Goal: Task Accomplishment & Management: Complete application form

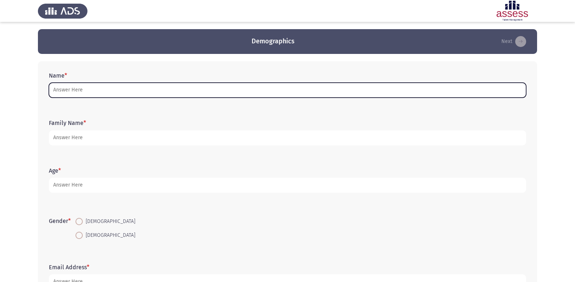
click at [116, 98] on input "Name *" at bounding box center [287, 90] width 477 height 15
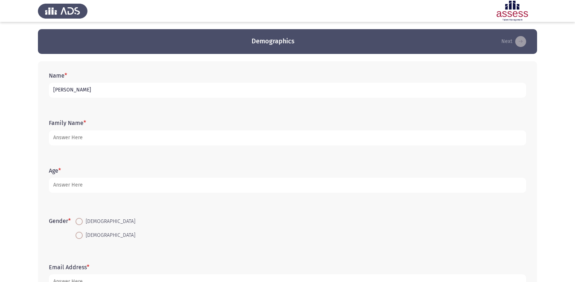
type input "[PERSON_NAME]"
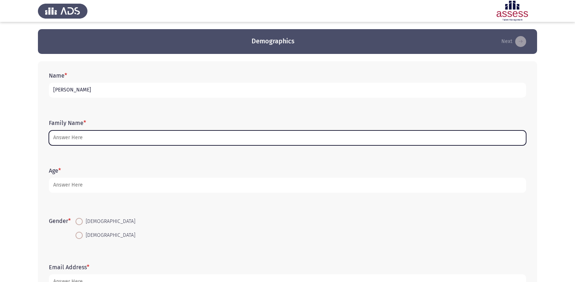
click at [117, 135] on input "Family Name *" at bounding box center [287, 138] width 477 height 15
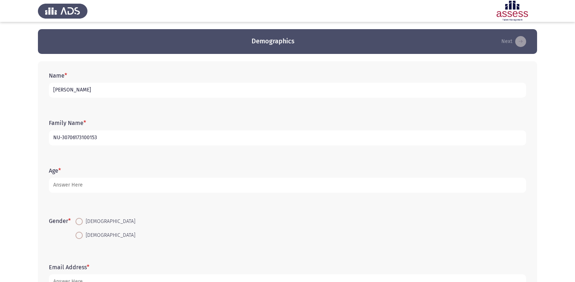
type input "NU-30706173100153"
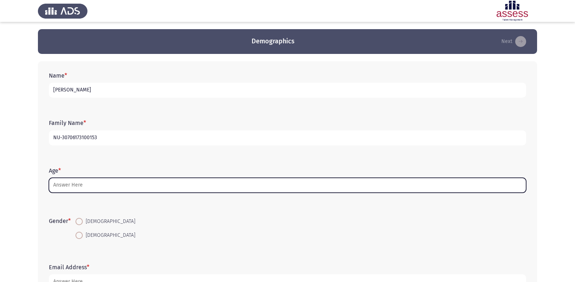
click at [62, 180] on input "Age *" at bounding box center [287, 185] width 477 height 15
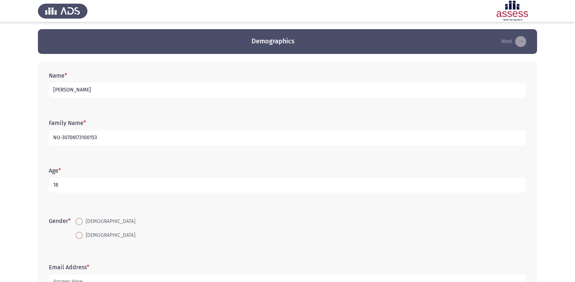
type input "18"
click at [89, 223] on span "[DEMOGRAPHIC_DATA]" at bounding box center [109, 221] width 53 height 9
click at [83, 223] on input "[DEMOGRAPHIC_DATA]" at bounding box center [79, 221] width 7 height 7
radio input "true"
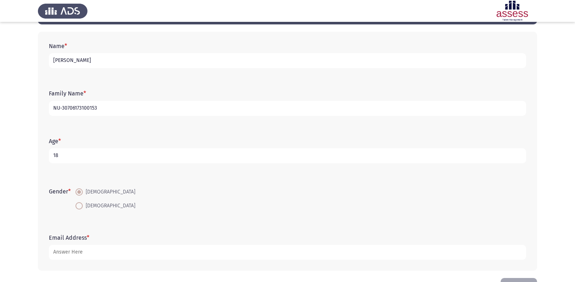
scroll to position [55, 0]
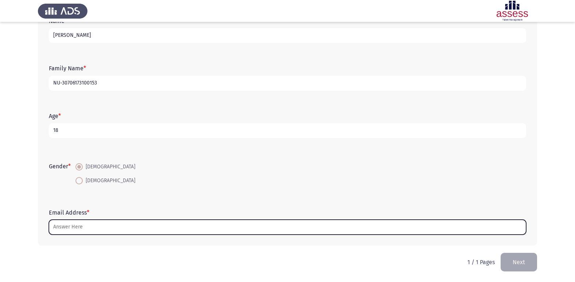
click at [98, 228] on input "Email Address *" at bounding box center [287, 227] width 477 height 15
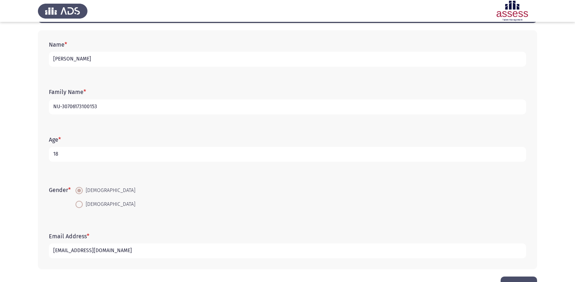
scroll to position [18, 0]
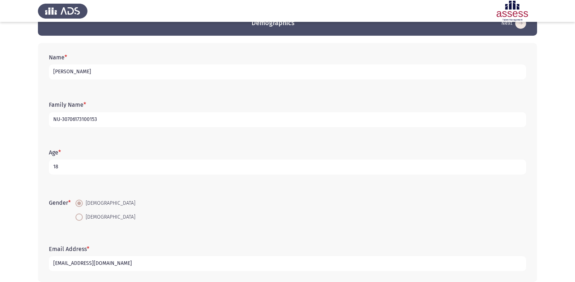
type input "[EMAIL_ADDRESS][DOMAIN_NAME]"
click at [166, 141] on div "Age * [DEMOGRAPHIC_DATA]" at bounding box center [287, 161] width 485 height 47
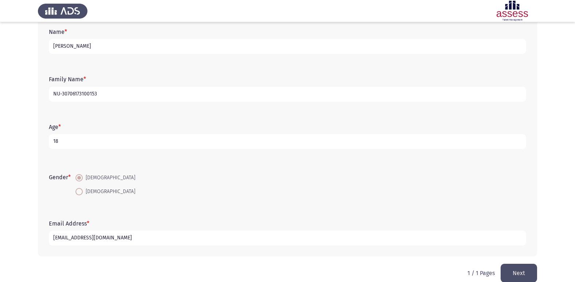
scroll to position [55, 0]
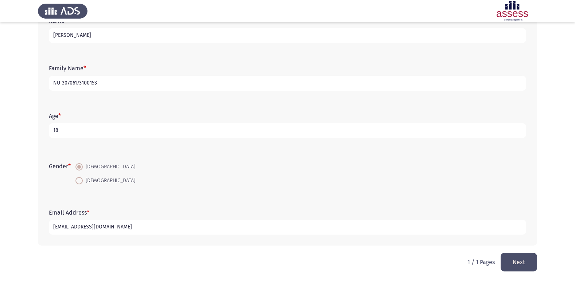
click at [512, 257] on button "Next" at bounding box center [519, 262] width 36 height 19
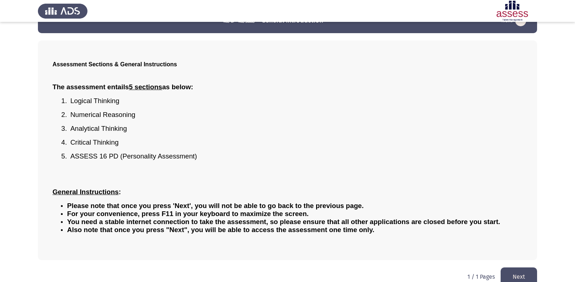
scroll to position [32, 0]
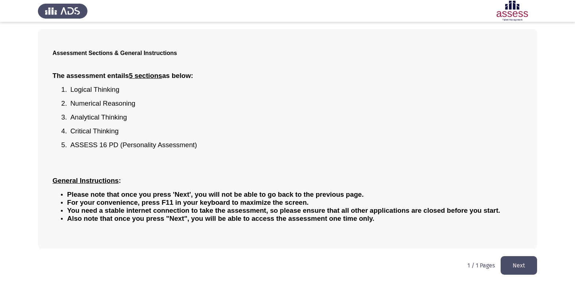
click at [521, 266] on button "Next" at bounding box center [519, 265] width 36 height 19
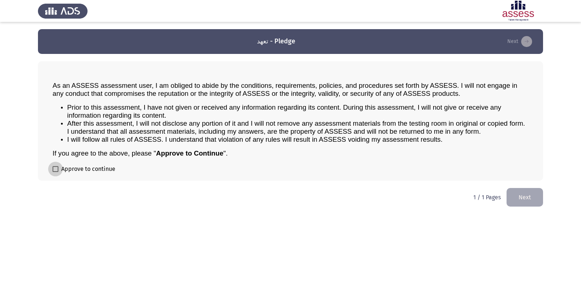
click at [59, 173] on label "Approve to continue" at bounding box center [84, 169] width 63 height 9
click at [55, 173] on input "Approve to continue" at bounding box center [55, 172] width 0 height 0
checkbox input "true"
click at [529, 207] on button "Next" at bounding box center [524, 197] width 36 height 19
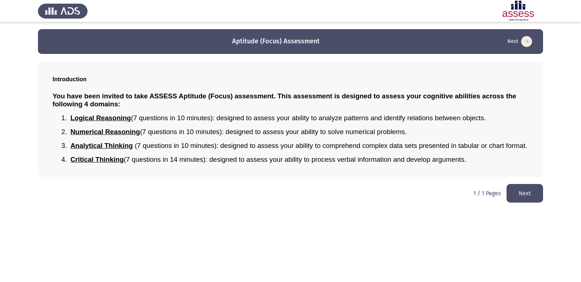
click at [535, 198] on button "Next" at bounding box center [524, 193] width 36 height 19
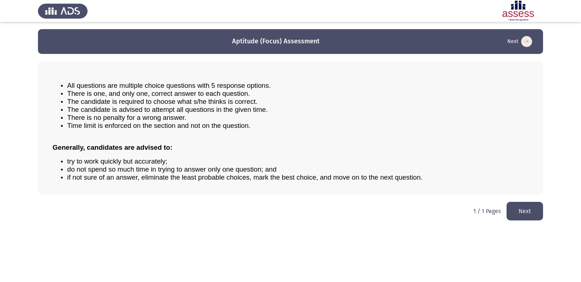
click at [529, 208] on button "Next" at bounding box center [524, 211] width 36 height 19
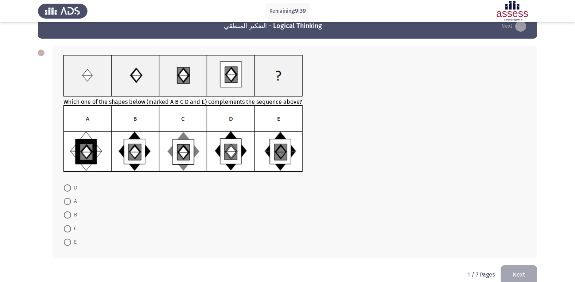
scroll to position [28, 0]
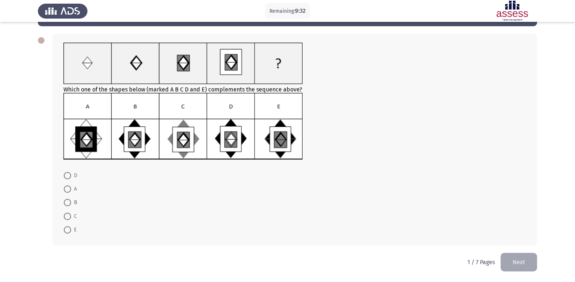
click at [69, 204] on span at bounding box center [67, 202] width 7 height 7
click at [69, 204] on input "B" at bounding box center [67, 202] width 7 height 7
radio input "true"
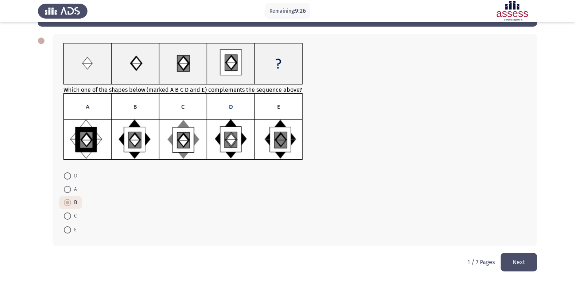
click at [511, 256] on button "Next" at bounding box center [519, 262] width 36 height 19
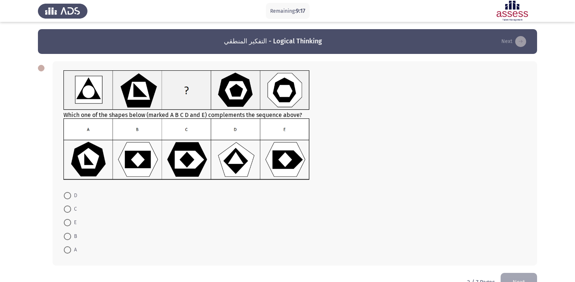
scroll to position [20, 0]
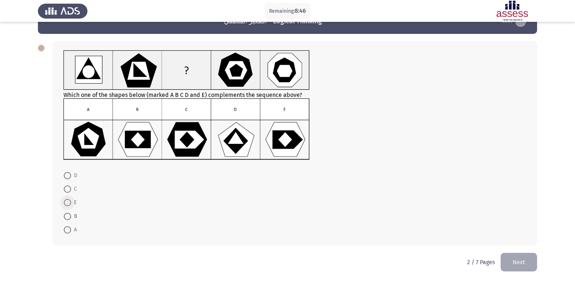
click at [71, 200] on span at bounding box center [67, 202] width 7 height 7
click at [71, 200] on input "E" at bounding box center [67, 202] width 7 height 7
radio input "true"
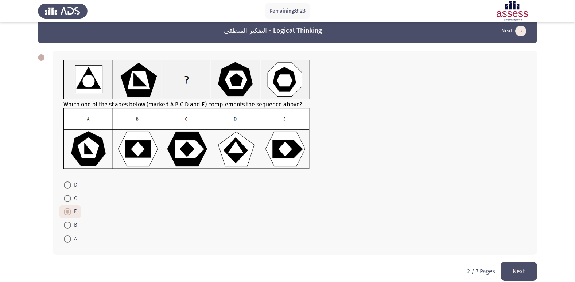
scroll to position [20, 0]
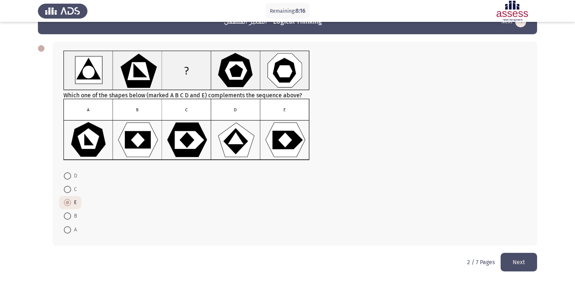
click at [515, 257] on button "Next" at bounding box center [519, 262] width 36 height 19
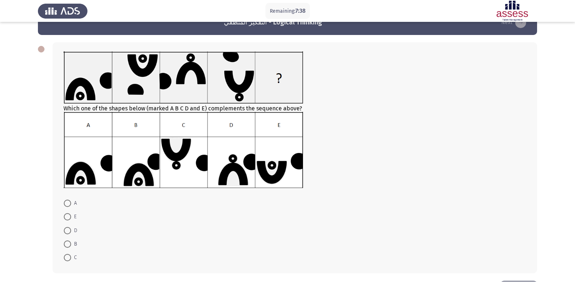
scroll to position [36, 0]
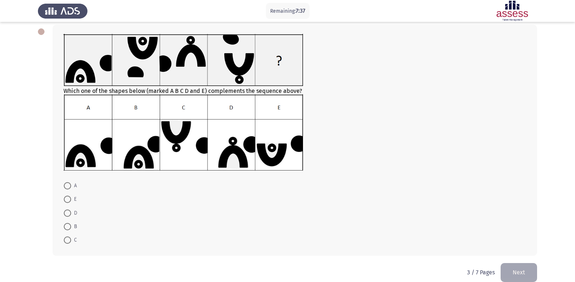
click at [66, 198] on span at bounding box center [67, 199] width 7 height 7
click at [66, 198] on input "E" at bounding box center [67, 199] width 7 height 7
radio input "true"
click at [523, 272] on button "Next" at bounding box center [519, 272] width 36 height 19
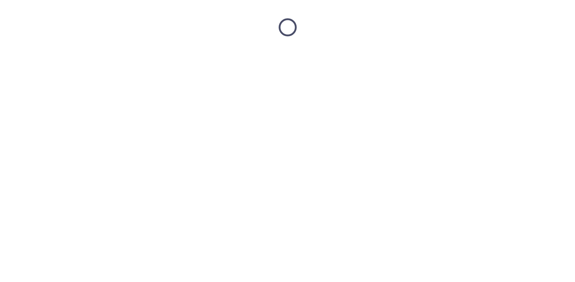
scroll to position [0, 0]
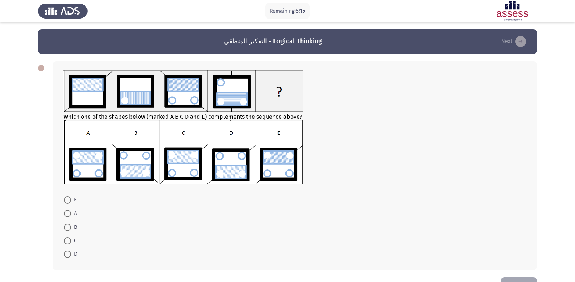
click at [70, 214] on span at bounding box center [67, 213] width 7 height 7
click at [70, 214] on input "A" at bounding box center [67, 213] width 7 height 7
radio input "true"
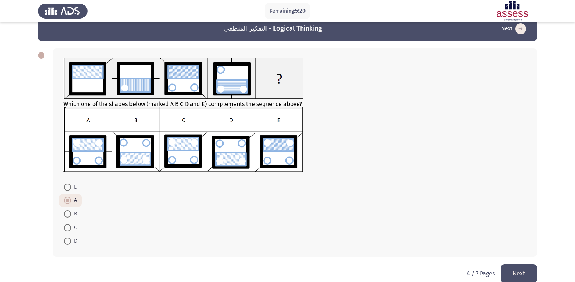
scroll to position [24, 0]
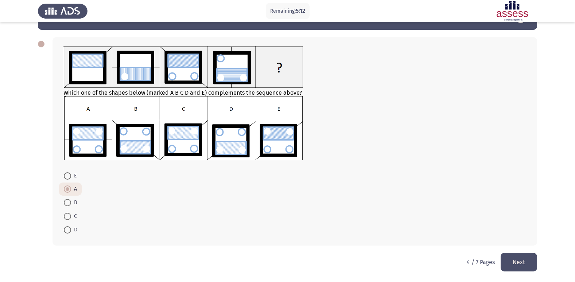
click at [522, 266] on button "Next" at bounding box center [519, 262] width 36 height 19
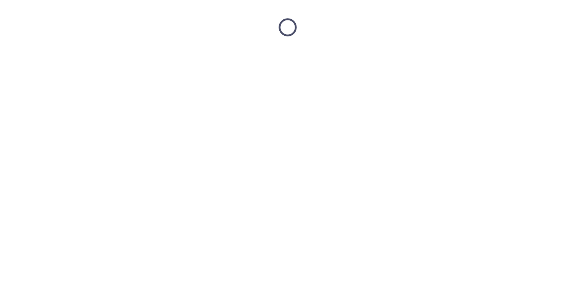
scroll to position [0, 0]
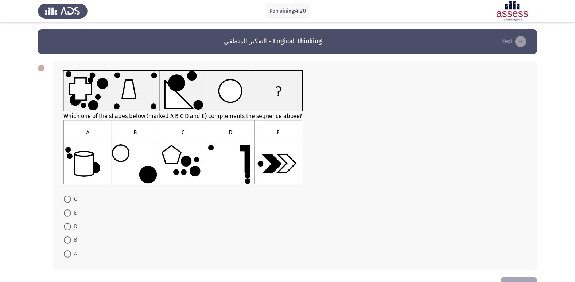
click at [67, 202] on span at bounding box center [67, 199] width 7 height 7
click at [67, 202] on input "C" at bounding box center [67, 199] width 7 height 7
radio input "true"
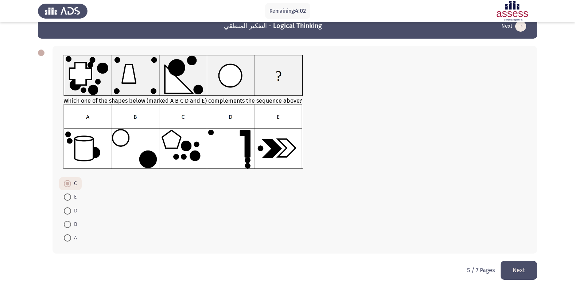
scroll to position [23, 0]
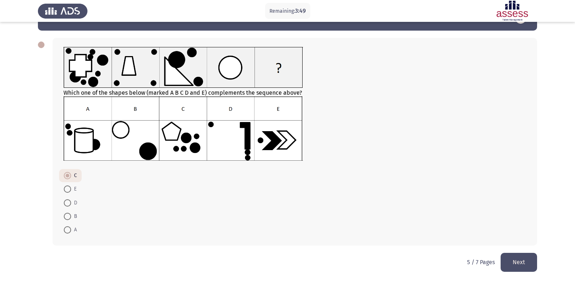
click at [515, 259] on button "Next" at bounding box center [519, 262] width 36 height 19
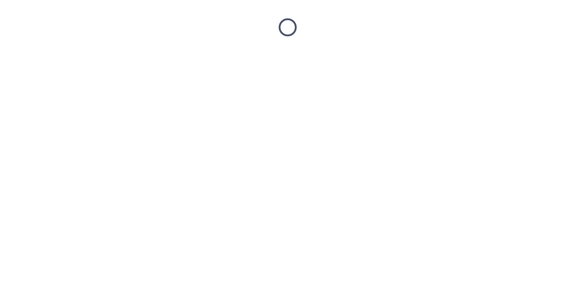
scroll to position [0, 0]
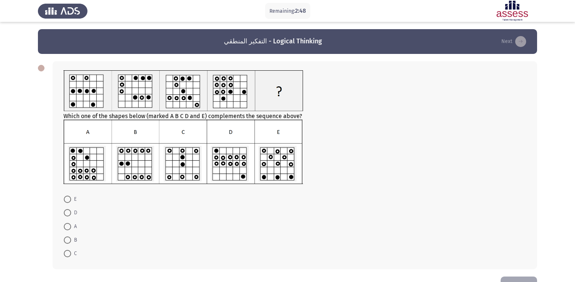
click at [68, 213] on span at bounding box center [67, 212] width 7 height 7
click at [68, 213] on input "D" at bounding box center [67, 212] width 7 height 7
radio input "true"
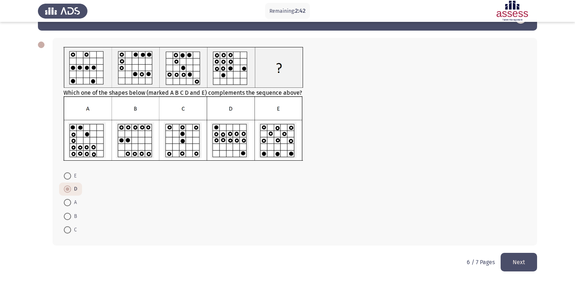
click at [526, 268] on button "Next" at bounding box center [519, 262] width 36 height 19
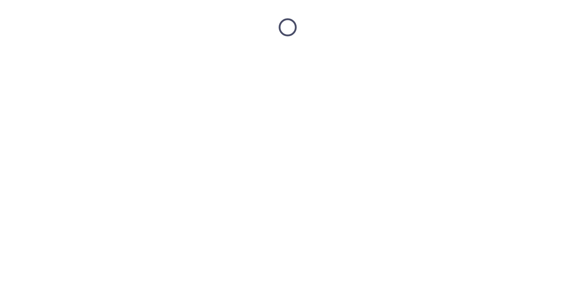
scroll to position [0, 0]
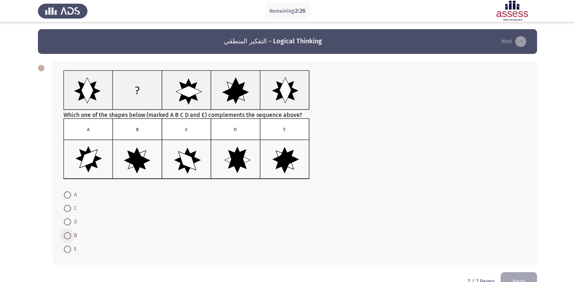
click at [68, 236] on span at bounding box center [67, 235] width 7 height 7
click at [68, 236] on input "B" at bounding box center [67, 235] width 7 height 7
radio input "true"
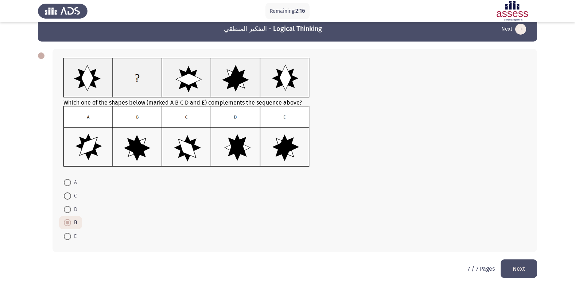
scroll to position [19, 0]
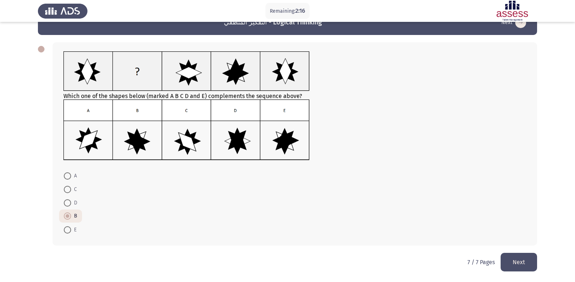
click at [526, 262] on button "Next" at bounding box center [519, 262] width 36 height 19
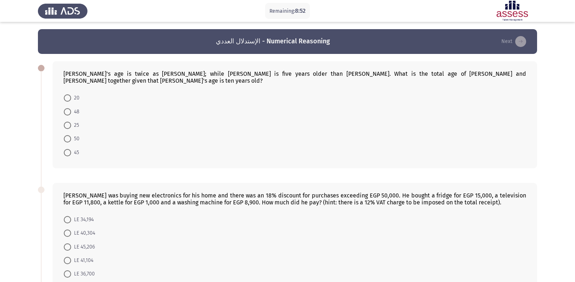
click at [64, 149] on span at bounding box center [67, 152] width 7 height 7
click at [64, 149] on input "45" at bounding box center [67, 152] width 7 height 7
radio input "true"
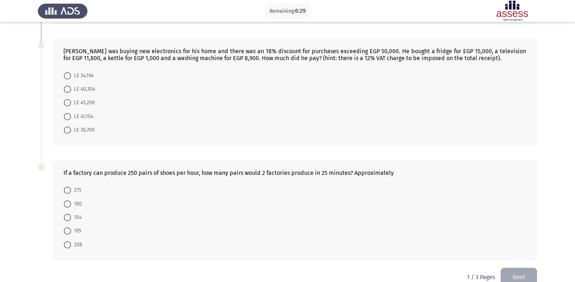
scroll to position [152, 0]
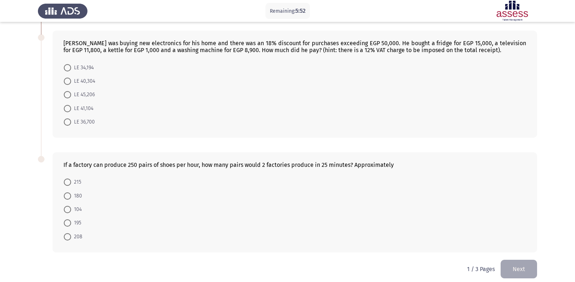
click at [62, 232] on mat-radio-button "208" at bounding box center [73, 236] width 28 height 13
click at [65, 233] on span at bounding box center [67, 236] width 7 height 7
click at [65, 233] on input "208" at bounding box center [67, 236] width 7 height 7
radio input "true"
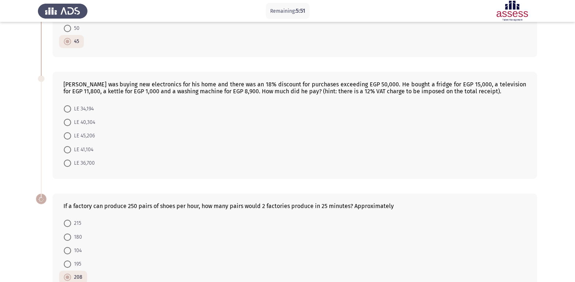
scroll to position [78, 0]
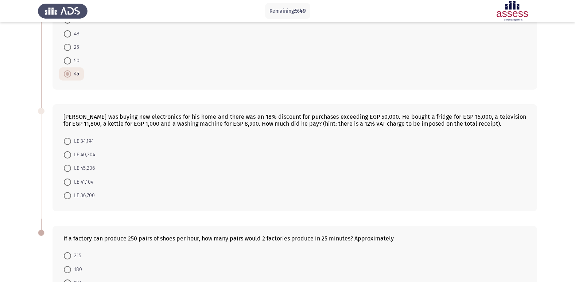
click at [86, 164] on span "LE 45,206" at bounding box center [83, 168] width 24 height 9
click at [71, 165] on input "LE 45,206" at bounding box center [67, 168] width 7 height 7
radio input "true"
click at [89, 138] on span "LE 34,194" at bounding box center [82, 141] width 23 height 9
click at [71, 138] on input "LE 34,194" at bounding box center [67, 141] width 7 height 7
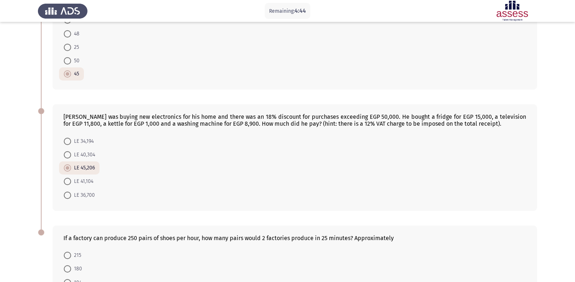
radio input "true"
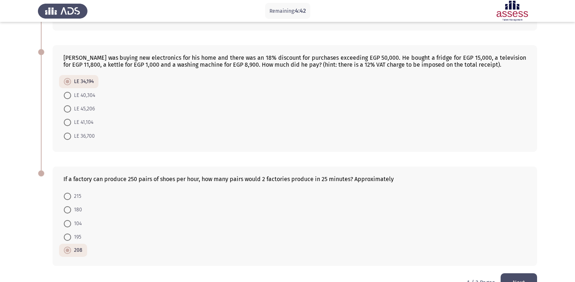
scroll to position [151, 0]
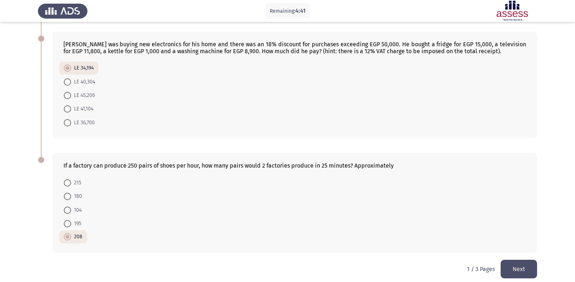
click at [525, 264] on button "Next" at bounding box center [519, 269] width 36 height 19
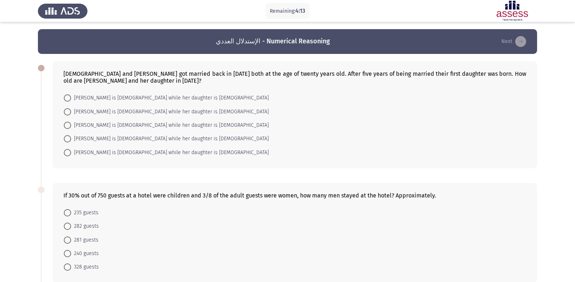
click at [163, 129] on span "[PERSON_NAME] is [DEMOGRAPHIC_DATA] while her daughter is [DEMOGRAPHIC_DATA]" at bounding box center [170, 125] width 198 height 9
click at [71, 129] on input "[PERSON_NAME] is [DEMOGRAPHIC_DATA] while her daughter is [DEMOGRAPHIC_DATA]" at bounding box center [67, 125] width 7 height 7
radio input "true"
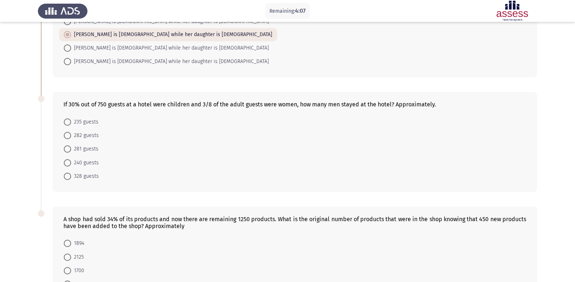
scroll to position [146, 0]
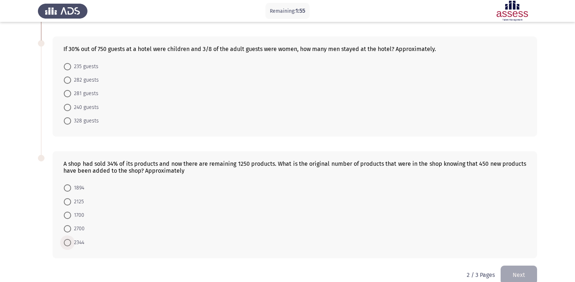
click at [81, 243] on span "2344" at bounding box center [77, 243] width 13 height 9
click at [71, 243] on input "2344" at bounding box center [67, 242] width 7 height 7
radio input "true"
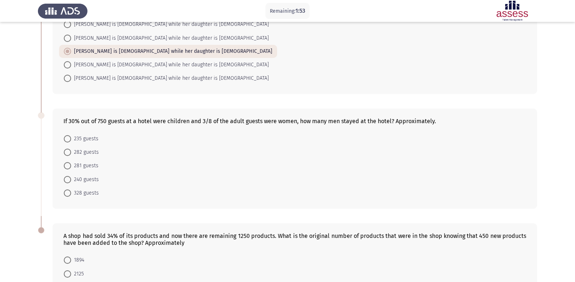
scroll to position [73, 0]
click at [93, 157] on span "282 guests" at bounding box center [85, 153] width 28 height 9
click at [71, 157] on input "282 guests" at bounding box center [67, 153] width 7 height 7
radio input "true"
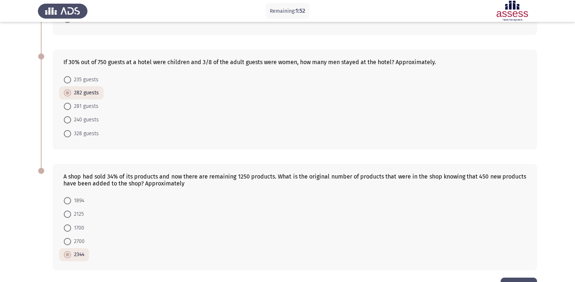
scroll to position [146, 0]
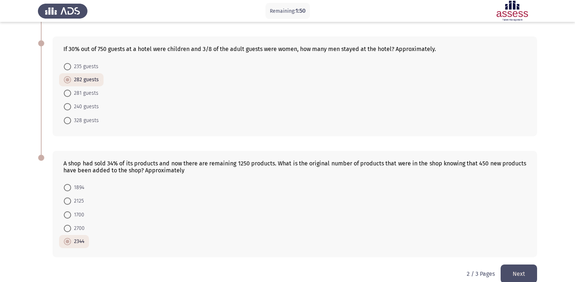
click at [525, 268] on button "Next" at bounding box center [519, 274] width 36 height 19
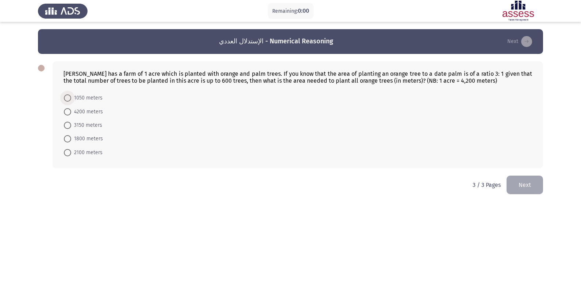
click at [68, 99] on span at bounding box center [67, 97] width 7 height 7
click at [68, 99] on input "1050 meters" at bounding box center [67, 97] width 7 height 7
radio input "true"
click at [515, 181] on html "Remaining: 0:00 الإستدلال العددي - Numerical Reasoning Next [PERSON_NAME] has a…" at bounding box center [290, 102] width 581 height 204
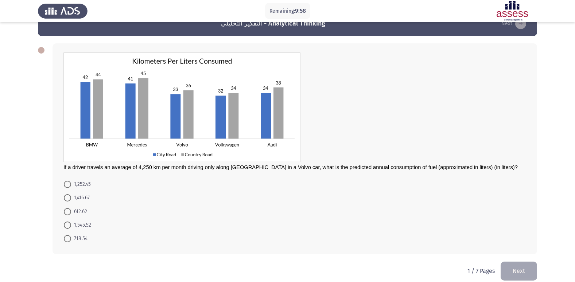
scroll to position [27, 0]
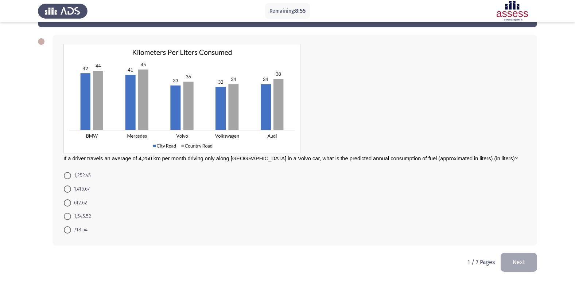
click at [73, 190] on span "1,416.67" at bounding box center [80, 189] width 19 height 9
click at [71, 190] on input "1,416.67" at bounding box center [67, 189] width 7 height 7
radio input "true"
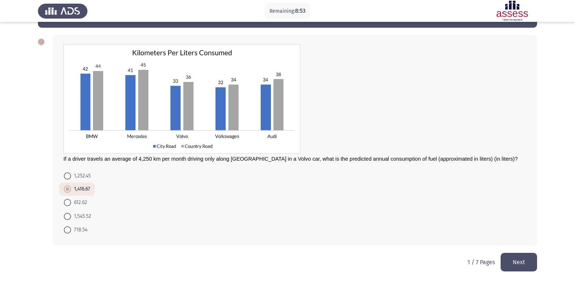
click at [515, 263] on button "Next" at bounding box center [519, 262] width 36 height 19
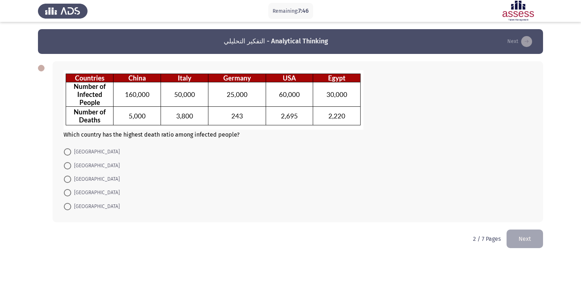
click at [63, 206] on mat-radio-button "[GEOGRAPHIC_DATA]" at bounding box center [91, 206] width 65 height 13
click at [67, 208] on span at bounding box center [67, 206] width 7 height 7
click at [67, 208] on input "[GEOGRAPHIC_DATA]" at bounding box center [67, 206] width 7 height 7
radio input "true"
click at [518, 243] on button "Next" at bounding box center [524, 238] width 36 height 19
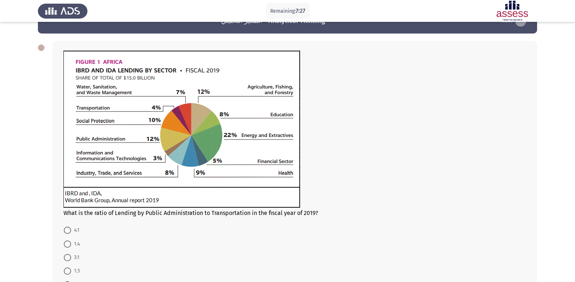
scroll to position [36, 0]
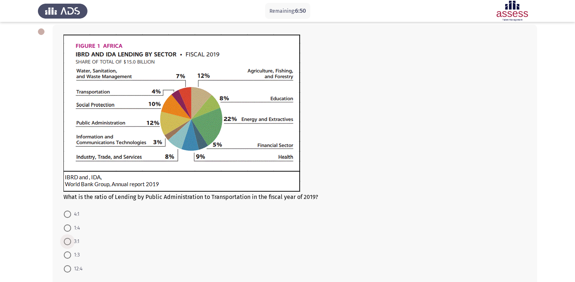
click at [72, 239] on span "3:1" at bounding box center [75, 241] width 8 height 9
click at [71, 239] on input "3:1" at bounding box center [67, 241] width 7 height 7
radio input "true"
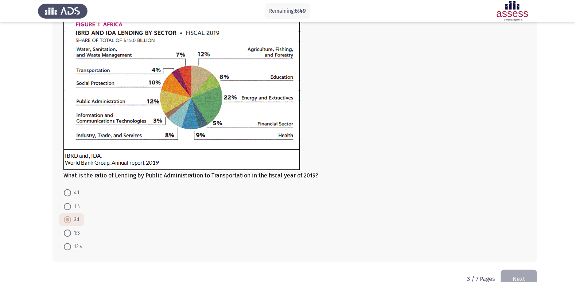
scroll to position [75, 0]
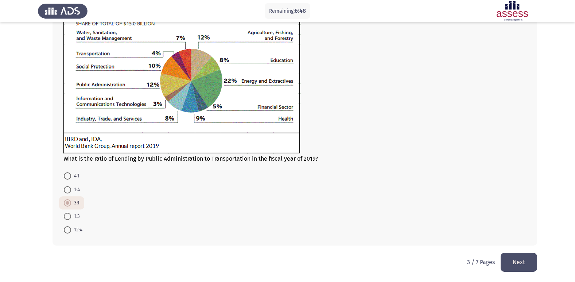
click at [502, 261] on button "Next" at bounding box center [519, 262] width 36 height 19
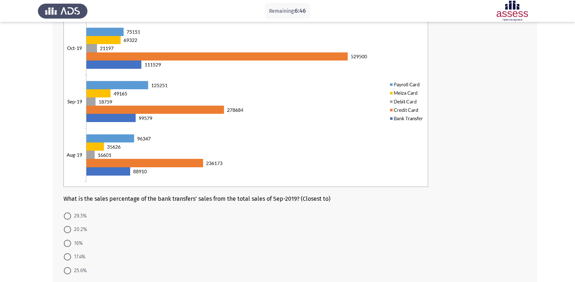
scroll to position [73, 0]
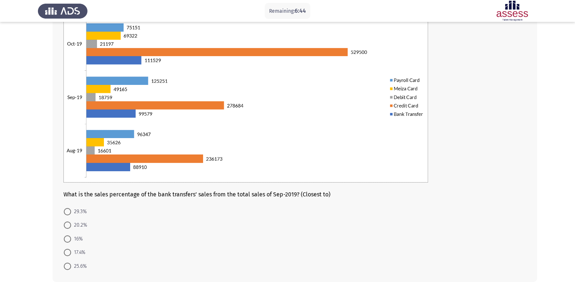
drag, startPoint x: 115, startPoint y: 194, endPoint x: 205, endPoint y: 199, distance: 90.2
click at [205, 199] on div "What is the sales percentage of the bank transfers’ sales from the total sales …" at bounding box center [295, 135] width 485 height 294
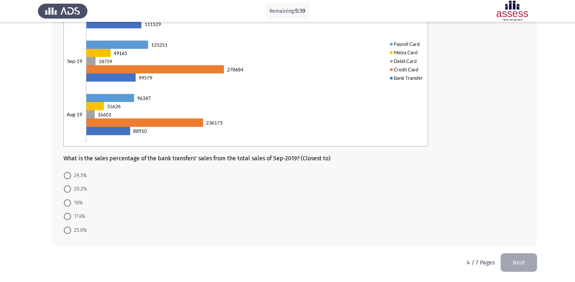
scroll to position [109, 0]
click at [79, 214] on span "17.4%" at bounding box center [78, 216] width 14 height 9
click at [71, 214] on input "17.4%" at bounding box center [67, 216] width 7 height 7
radio input "true"
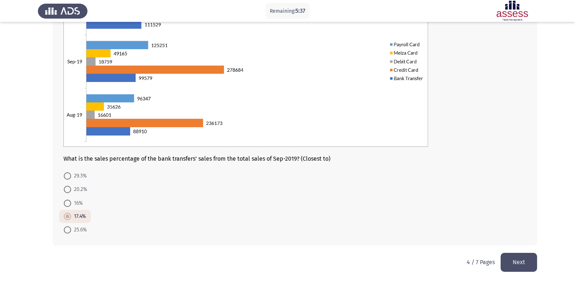
click at [521, 252] on div "What is the sales percentage of the bank transfers’ sales from the total sales …" at bounding box center [287, 99] width 499 height 308
click at [521, 254] on button "Next" at bounding box center [519, 262] width 36 height 19
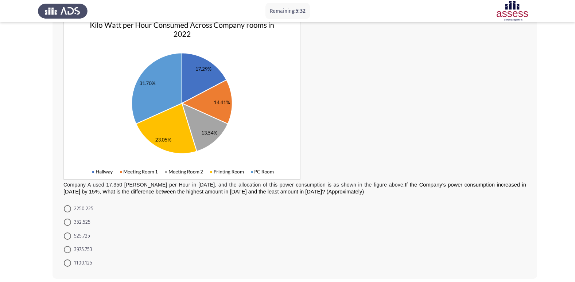
scroll to position [36, 0]
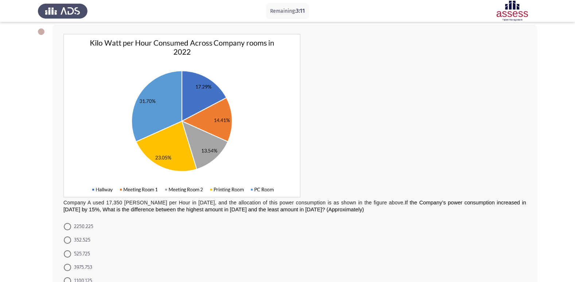
click at [68, 270] on span at bounding box center [67, 267] width 7 height 7
click at [68, 270] on input "3975.753" at bounding box center [67, 267] width 7 height 7
radio input "true"
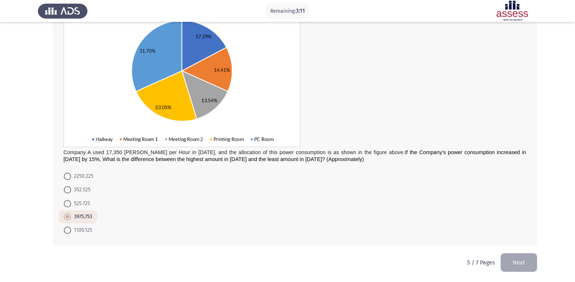
scroll to position [87, 0]
click at [507, 257] on button "Next" at bounding box center [519, 262] width 36 height 19
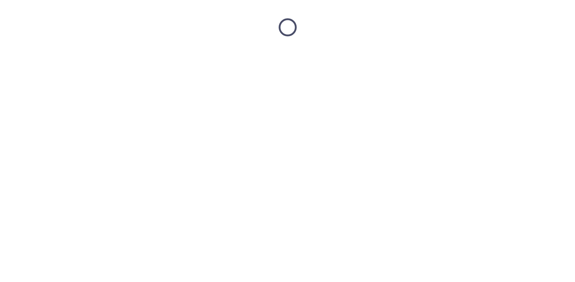
scroll to position [0, 0]
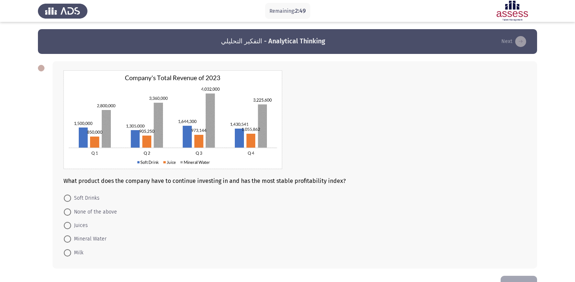
click at [82, 227] on span "Juices" at bounding box center [79, 225] width 17 height 9
click at [71, 227] on input "Juices" at bounding box center [67, 225] width 7 height 7
radio input "true"
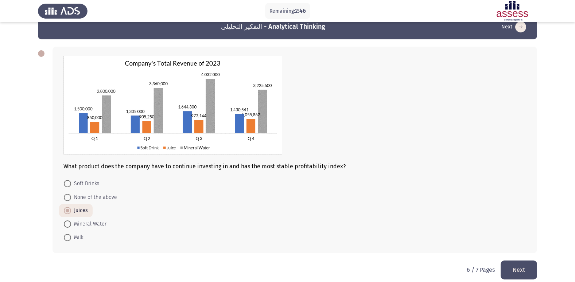
scroll to position [22, 0]
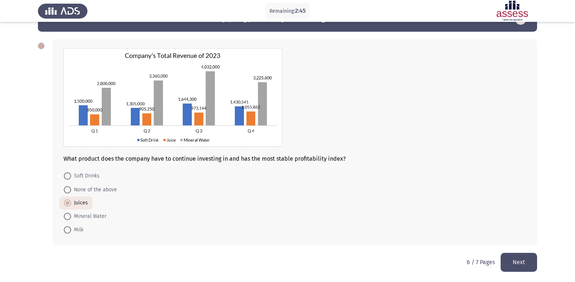
click at [520, 263] on button "Next" at bounding box center [519, 262] width 36 height 19
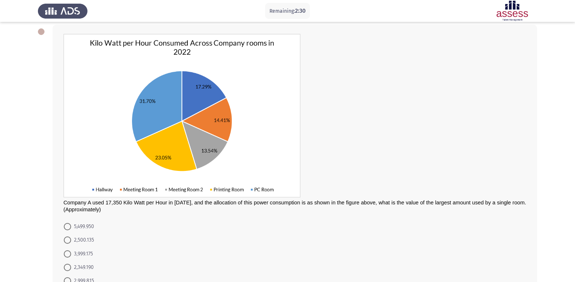
scroll to position [73, 0]
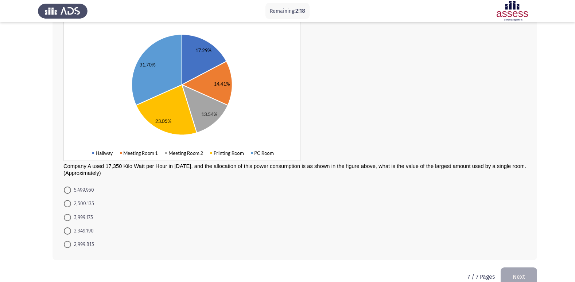
click at [73, 207] on span "2,500.135" at bounding box center [82, 204] width 23 height 9
click at [71, 207] on input "2,500.135" at bounding box center [67, 203] width 7 height 7
radio input "true"
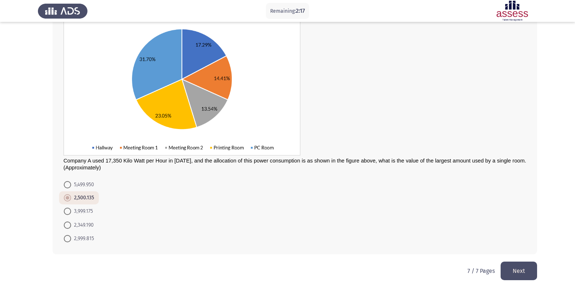
scroll to position [87, 0]
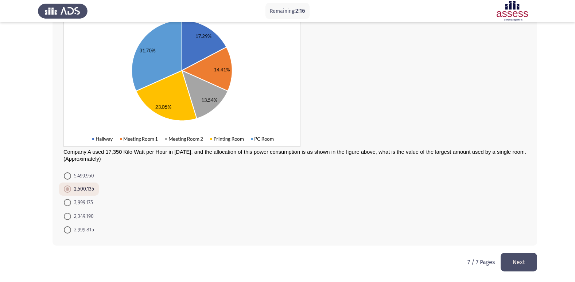
click at [512, 264] on button "Next" at bounding box center [519, 262] width 36 height 19
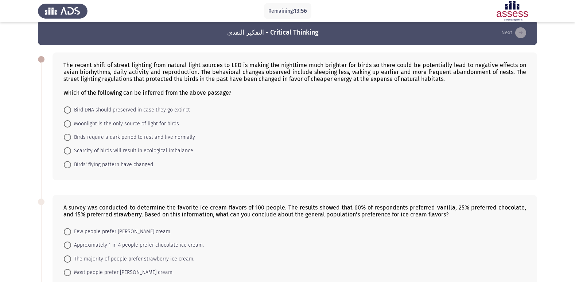
scroll to position [0, 0]
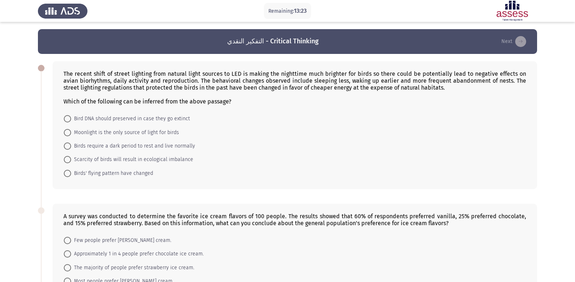
click at [176, 147] on span "Birds require a dark period to rest and live normally" at bounding box center [133, 146] width 124 height 9
click at [71, 147] on input "Birds require a dark period to rest and live normally" at bounding box center [67, 146] width 7 height 7
radio input "true"
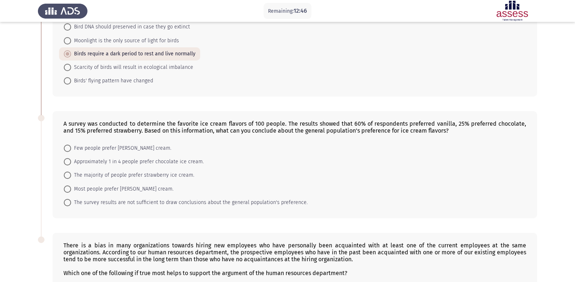
scroll to position [109, 0]
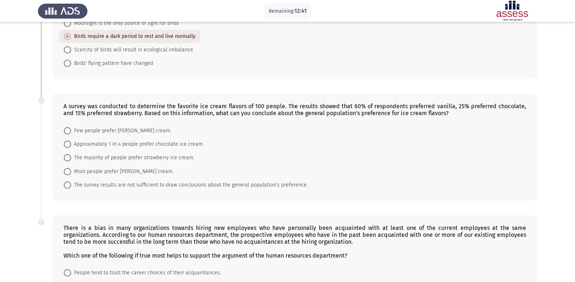
click at [196, 148] on span "Approximately 1 in 4 people prefer chocolate ice cream." at bounding box center [137, 144] width 133 height 9
click at [71, 148] on input "Approximately 1 in 4 people prefer chocolate ice cream." at bounding box center [67, 144] width 7 height 7
radio input "true"
click at [113, 173] on span "Most people prefer [PERSON_NAME] cream." at bounding box center [122, 171] width 102 height 9
click at [71, 173] on input "Most people prefer [PERSON_NAME] cream." at bounding box center [67, 170] width 7 height 7
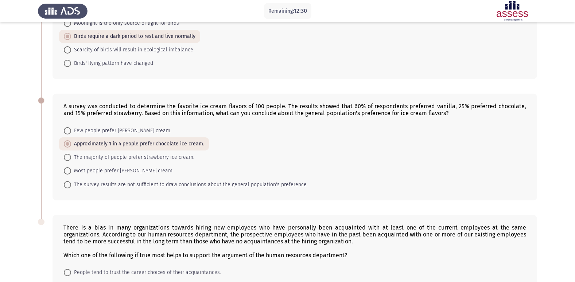
radio input "true"
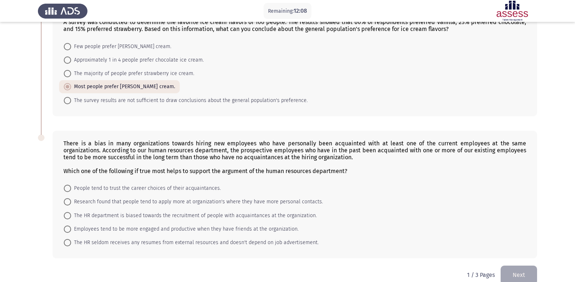
scroll to position [206, 0]
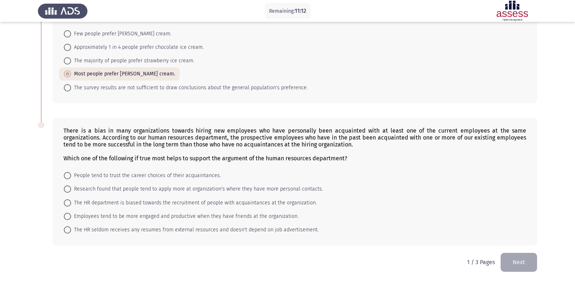
click at [168, 213] on span "Employees tend to be more engaged and productive when they have friends at the …" at bounding box center [185, 216] width 228 height 9
click at [71, 213] on input "Employees tend to be more engaged and productive when they have friends at the …" at bounding box center [67, 216] width 7 height 7
radio input "true"
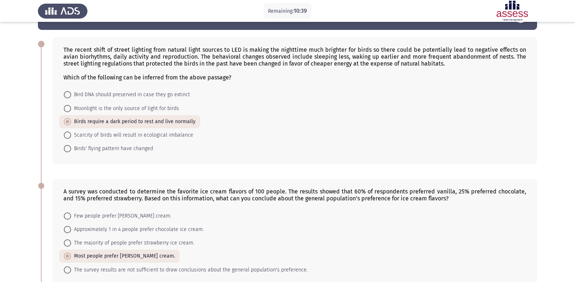
scroll to position [24, 0]
click at [130, 152] on span "Birds' flying pattern have changed" at bounding box center [112, 149] width 82 height 9
click at [71, 152] on input "Birds' flying pattern have changed" at bounding box center [67, 149] width 7 height 7
radio input "true"
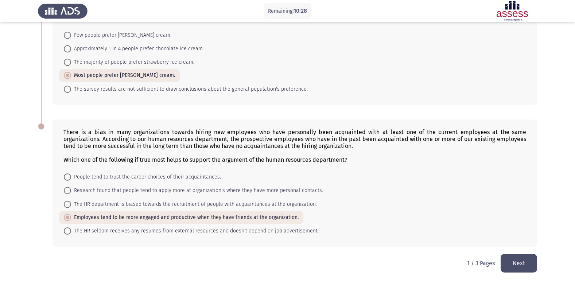
scroll to position [206, 0]
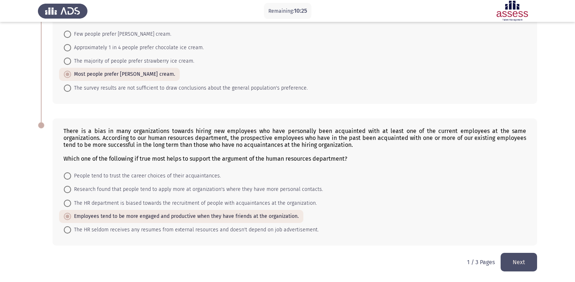
click at [529, 266] on button "Next" at bounding box center [519, 262] width 36 height 19
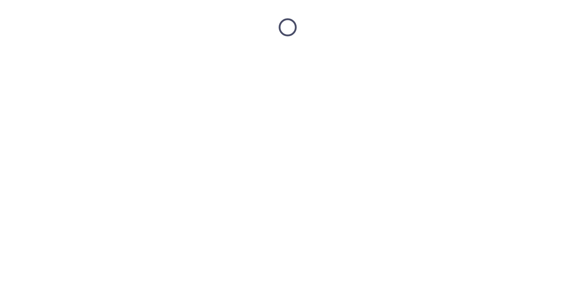
scroll to position [0, 0]
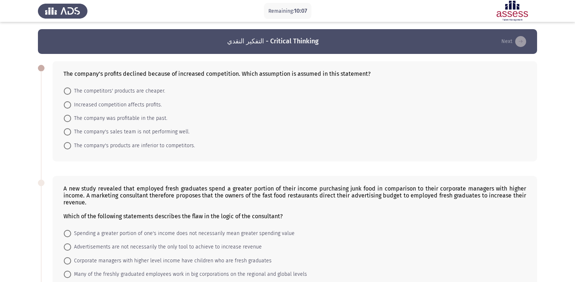
click at [185, 147] on span "The company's products are inferior to competitors." at bounding box center [133, 146] width 124 height 9
click at [71, 147] on input "The company's products are inferior to competitors." at bounding box center [67, 145] width 7 height 7
radio input "true"
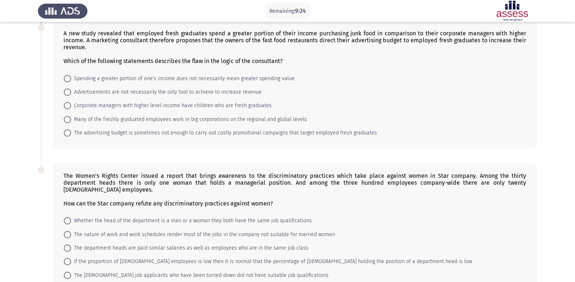
scroll to position [91, 0]
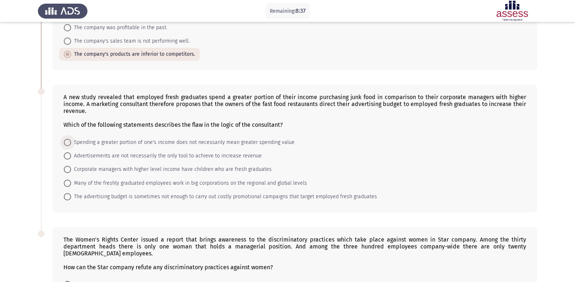
click at [247, 143] on span "Spending a greater portion of one's income does not necessarily mean greater sp…" at bounding box center [183, 142] width 224 height 9
click at [71, 143] on input "Spending a greater portion of one's income does not necessarily mean greater sp…" at bounding box center [67, 142] width 7 height 7
radio input "true"
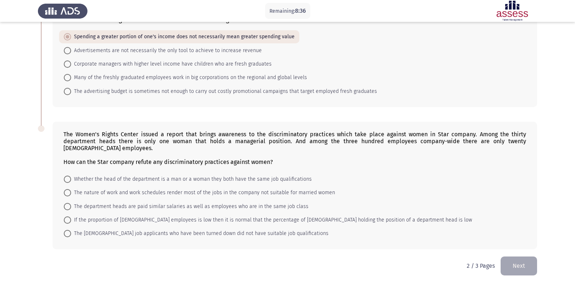
scroll to position [200, 0]
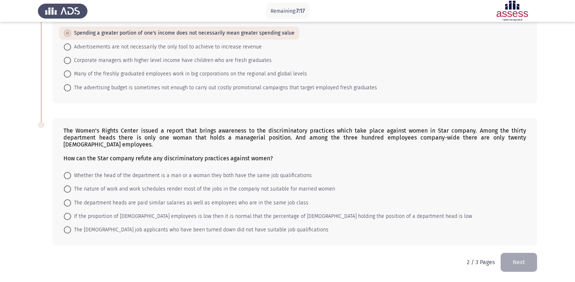
click at [307, 185] on span "The nature of work and work schedules render most of the jobs in the company no…" at bounding box center [203, 189] width 264 height 9
click at [71, 186] on input "The nature of work and work schedules render most of the jobs in the company no…" at bounding box center [67, 189] width 7 height 7
radio input "true"
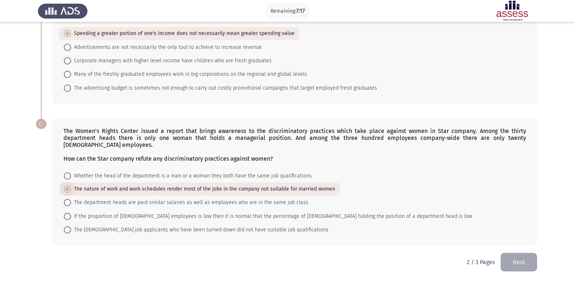
scroll to position [199, 0]
click at [526, 265] on button "Next" at bounding box center [519, 262] width 36 height 19
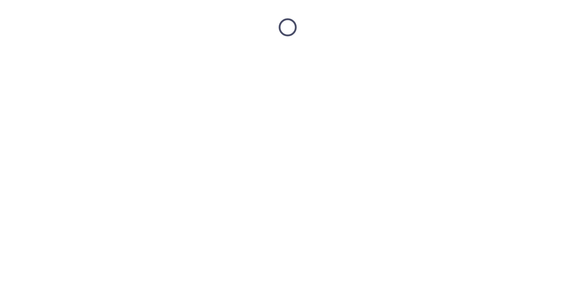
scroll to position [0, 0]
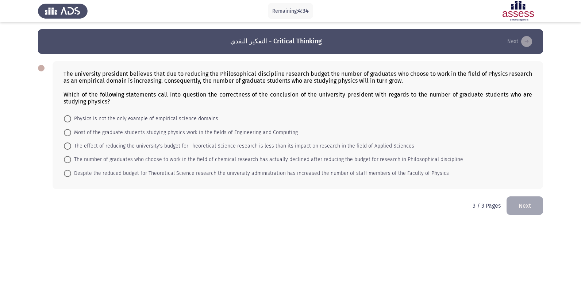
click at [397, 174] on span "Despite the reduced budget for Theoretical Science research the university admi…" at bounding box center [260, 173] width 378 height 9
click at [71, 174] on input "Despite the reduced budget for Theoretical Science research the university admi…" at bounding box center [67, 173] width 7 height 7
radio input "true"
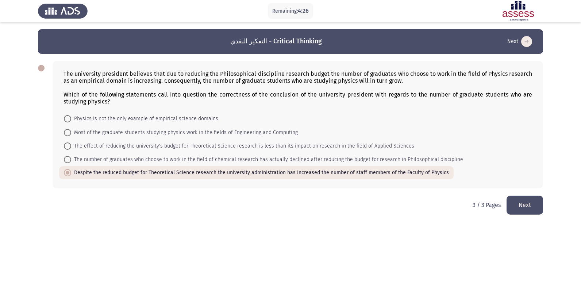
click at [534, 212] on button "Next" at bounding box center [524, 205] width 36 height 19
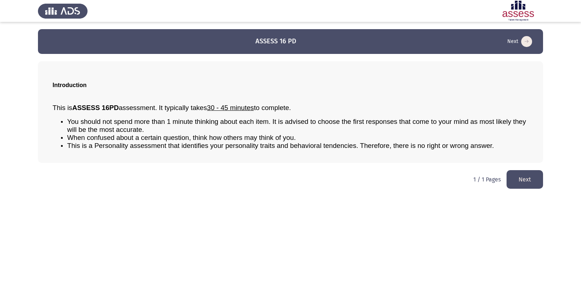
click at [516, 186] on button "Next" at bounding box center [524, 179] width 36 height 19
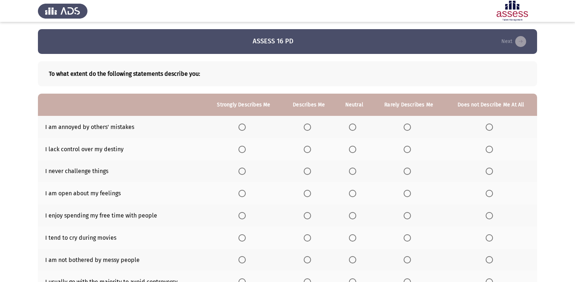
click at [310, 125] on span "Select an option" at bounding box center [307, 127] width 7 height 7
click at [310, 125] on input "Select an option" at bounding box center [307, 127] width 7 height 7
click at [488, 152] on span "Select an option" at bounding box center [489, 149] width 7 height 7
click at [488, 152] on input "Select an option" at bounding box center [489, 149] width 7 height 7
click at [407, 174] on span "Select an option" at bounding box center [407, 171] width 7 height 7
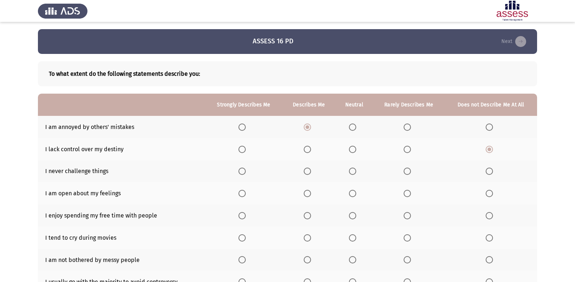
click at [407, 174] on input "Select an option" at bounding box center [407, 171] width 7 height 7
click at [351, 193] on span "Select an option" at bounding box center [352, 193] width 7 height 7
click at [351, 193] on input "Select an option" at bounding box center [352, 193] width 7 height 7
click at [243, 217] on span "Select an option" at bounding box center [242, 215] width 7 height 7
click at [243, 217] on input "Select an option" at bounding box center [242, 215] width 7 height 7
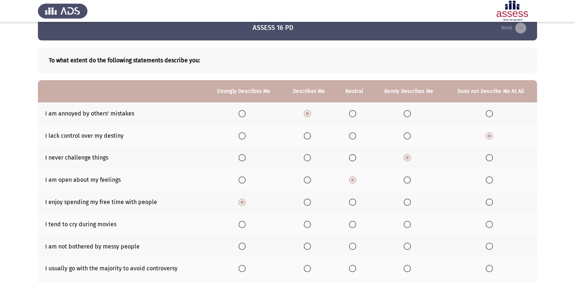
scroll to position [36, 0]
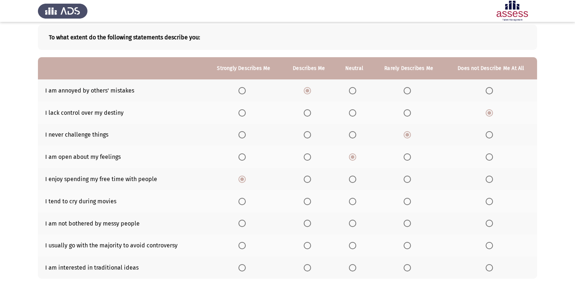
click at [491, 198] on span "Select an option" at bounding box center [489, 201] width 7 height 7
click at [491, 198] on input "Select an option" at bounding box center [489, 201] width 7 height 7
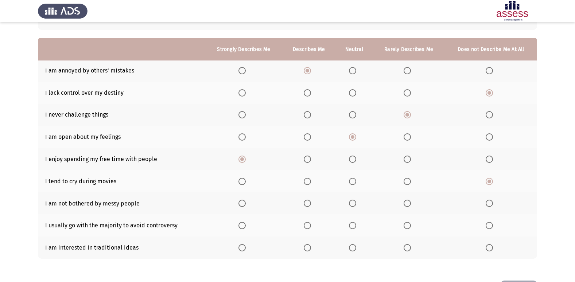
scroll to position [73, 0]
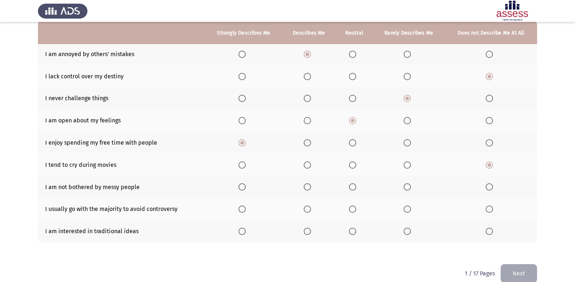
click at [407, 187] on span "Select an option" at bounding box center [407, 186] width 7 height 7
click at [407, 187] on input "Select an option" at bounding box center [407, 186] width 7 height 7
click at [489, 208] on span "Select an option" at bounding box center [489, 209] width 7 height 7
click at [489, 208] on input "Select an option" at bounding box center [489, 209] width 7 height 7
click at [310, 230] on span "Select an option" at bounding box center [307, 231] width 7 height 7
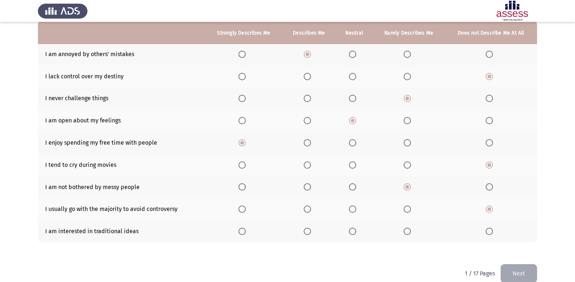
click at [310, 230] on input "Select an option" at bounding box center [307, 231] width 7 height 7
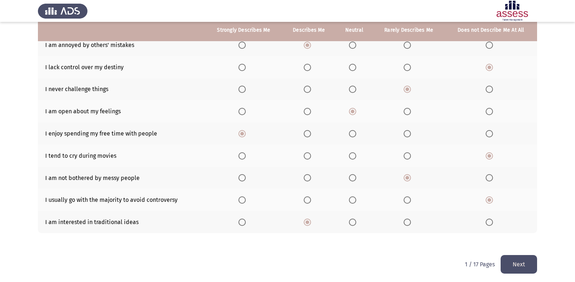
scroll to position [84, 0]
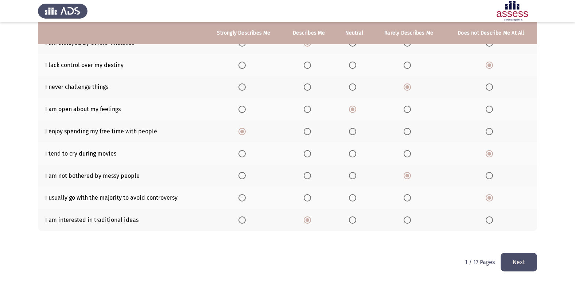
click at [534, 267] on button "Next" at bounding box center [519, 262] width 36 height 19
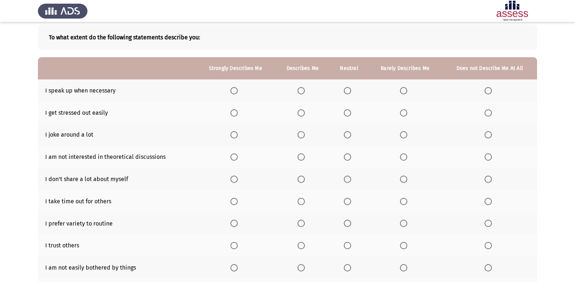
scroll to position [0, 0]
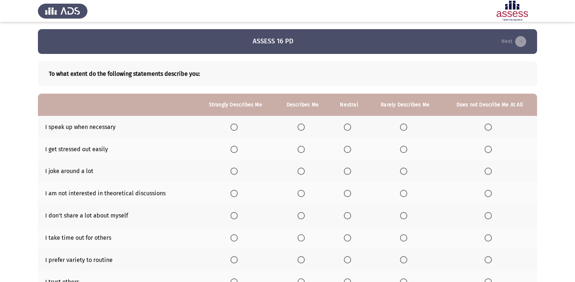
click at [301, 124] on span "Select an option" at bounding box center [301, 127] width 7 height 7
click at [301, 124] on input "Select an option" at bounding box center [301, 127] width 7 height 7
click at [402, 148] on span "Select an option" at bounding box center [403, 149] width 7 height 7
click at [402, 148] on input "Select an option" at bounding box center [403, 149] width 7 height 7
click at [301, 171] on span "Select an option" at bounding box center [301, 171] width 0 height 0
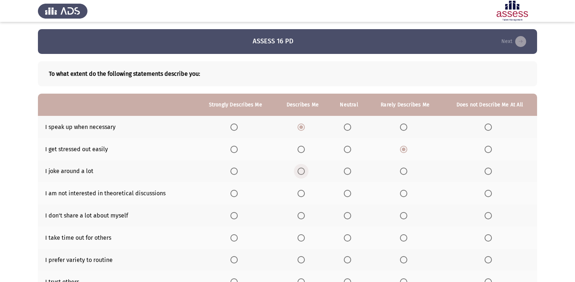
click at [301, 171] on input "Select an option" at bounding box center [301, 171] width 7 height 7
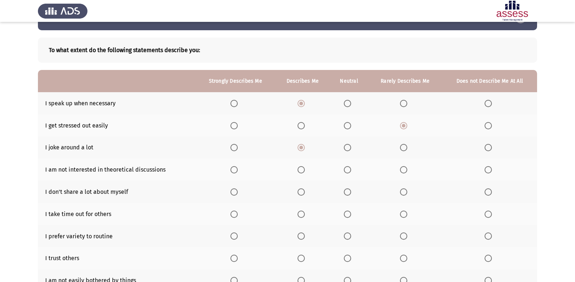
scroll to position [36, 0]
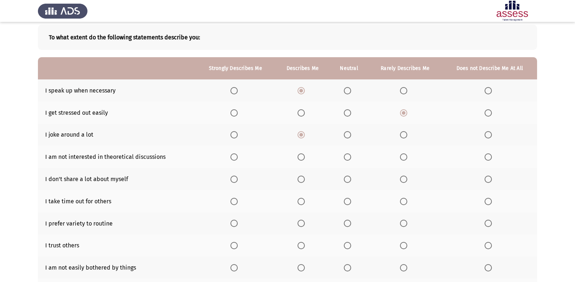
click at [488, 155] on span "Select an option" at bounding box center [488, 157] width 7 height 7
click at [488, 155] on input "Select an option" at bounding box center [488, 157] width 7 height 7
click at [305, 177] on span "Select an option" at bounding box center [301, 179] width 7 height 7
click at [305, 177] on input "Select an option" at bounding box center [301, 179] width 7 height 7
click at [347, 180] on span "Select an option" at bounding box center [347, 179] width 7 height 7
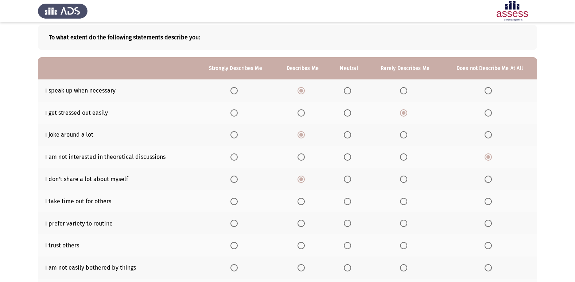
click at [347, 180] on input "Select an option" at bounding box center [347, 179] width 7 height 7
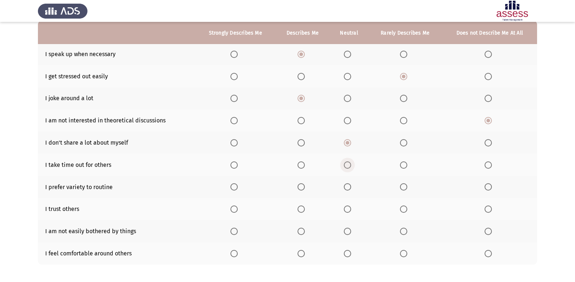
click at [347, 167] on span "Select an option" at bounding box center [347, 165] width 7 height 7
click at [347, 167] on input "Select an option" at bounding box center [347, 165] width 7 height 7
click at [303, 185] on span "Select an option" at bounding box center [301, 186] width 7 height 7
click at [303, 185] on input "Select an option" at bounding box center [301, 186] width 7 height 7
click at [301, 207] on span "Select an option" at bounding box center [301, 209] width 7 height 7
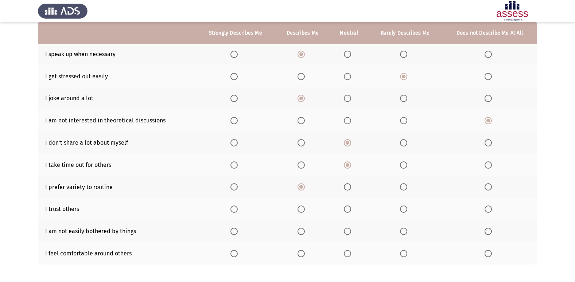
click at [301, 207] on input "Select an option" at bounding box center [301, 209] width 7 height 7
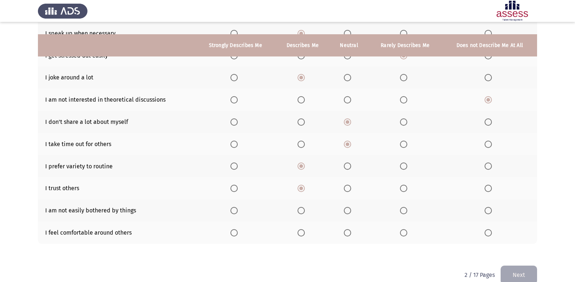
scroll to position [107, 0]
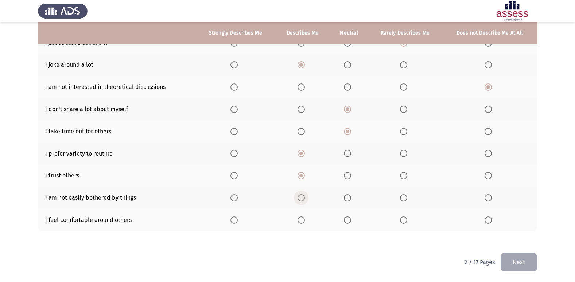
click at [303, 201] on span "Select an option" at bounding box center [301, 197] width 7 height 7
click at [303, 201] on input "Select an option" at bounding box center [301, 197] width 7 height 7
click at [232, 218] on span "Select an option" at bounding box center [234, 220] width 7 height 7
click at [232, 218] on input "Select an option" at bounding box center [234, 220] width 7 height 7
click at [349, 197] on span "Select an option" at bounding box center [347, 197] width 7 height 7
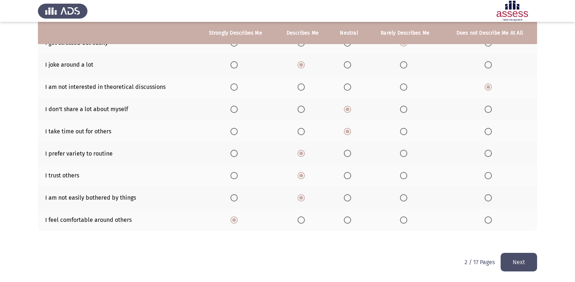
click at [349, 197] on input "Select an option" at bounding box center [347, 197] width 7 height 7
click at [515, 264] on button "Next" at bounding box center [519, 262] width 36 height 19
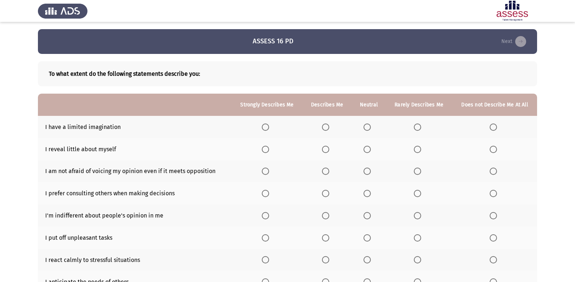
scroll to position [36, 0]
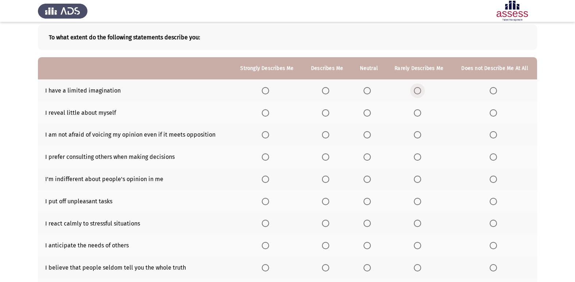
click at [418, 94] on span "Select an option" at bounding box center [417, 90] width 7 height 7
click at [418, 94] on input "Select an option" at bounding box center [417, 90] width 7 height 7
click at [326, 113] on span "Select an option" at bounding box center [325, 112] width 7 height 7
click at [326, 113] on input "Select an option" at bounding box center [325, 112] width 7 height 7
click at [268, 131] on mat-radio-button "Select an option" at bounding box center [267, 135] width 10 height 8
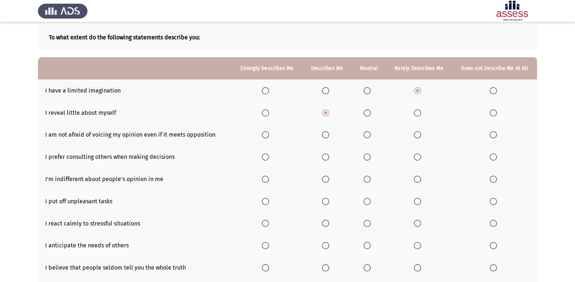
click at [267, 133] on span "Select an option" at bounding box center [265, 134] width 7 height 7
click at [267, 133] on input "Select an option" at bounding box center [265, 134] width 7 height 7
click at [264, 156] on span "Select an option" at bounding box center [265, 157] width 7 height 7
click at [264, 156] on input "Select an option" at bounding box center [265, 157] width 7 height 7
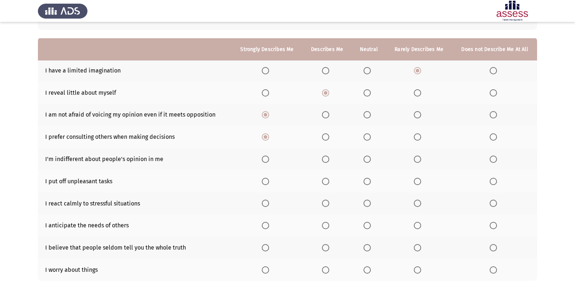
scroll to position [73, 0]
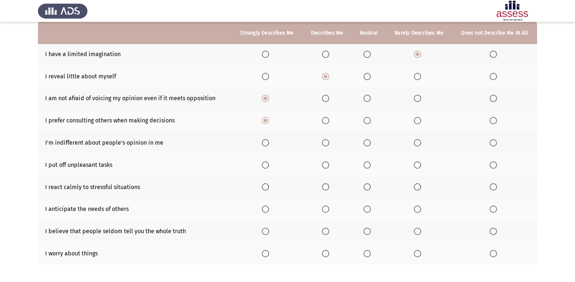
click at [326, 142] on span "Select an option" at bounding box center [325, 142] width 7 height 7
click at [326, 142] on input "Select an option" at bounding box center [325, 142] width 7 height 7
click at [267, 188] on span "Select an option" at bounding box center [265, 186] width 7 height 7
click at [267, 188] on input "Select an option" at bounding box center [265, 186] width 7 height 7
click at [366, 167] on span "Select an option" at bounding box center [367, 165] width 7 height 7
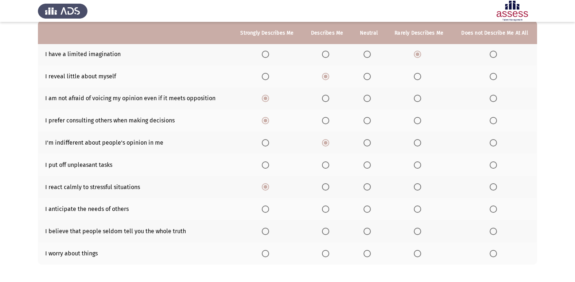
click at [366, 167] on input "Select an option" at bounding box center [367, 165] width 7 height 7
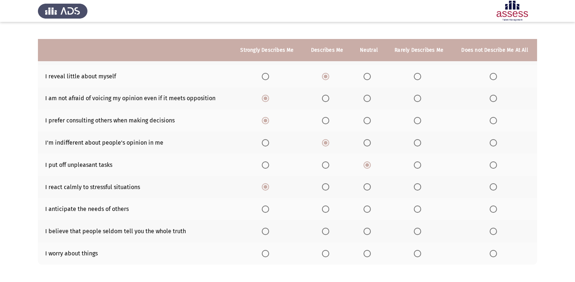
scroll to position [107, 0]
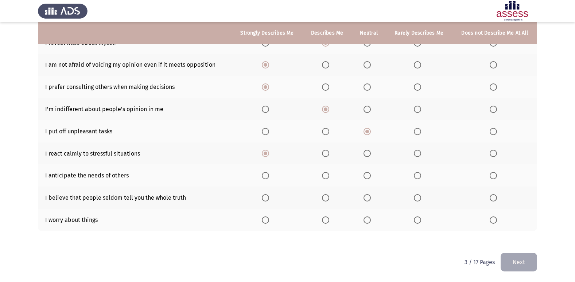
click at [327, 174] on span "Select an option" at bounding box center [325, 175] width 7 height 7
click at [327, 174] on input "Select an option" at bounding box center [325, 175] width 7 height 7
click at [327, 196] on span "Select an option" at bounding box center [325, 197] width 7 height 7
click at [327, 196] on input "Select an option" at bounding box center [325, 197] width 7 height 7
click at [363, 219] on th at bounding box center [369, 220] width 34 height 22
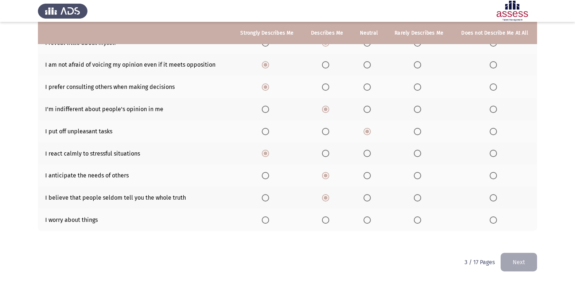
click at [369, 219] on span "Select an option" at bounding box center [367, 220] width 7 height 7
click at [369, 219] on input "Select an option" at bounding box center [367, 220] width 7 height 7
click at [514, 263] on button "Next" at bounding box center [519, 262] width 36 height 19
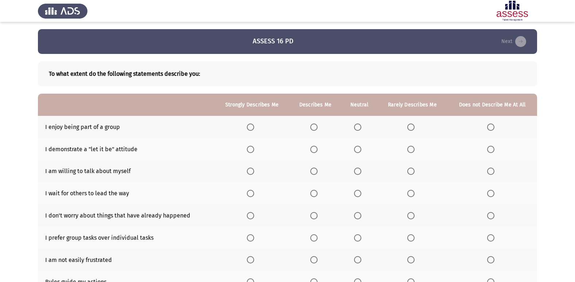
click at [252, 124] on span "Select an option" at bounding box center [250, 127] width 7 height 7
click at [252, 124] on input "Select an option" at bounding box center [250, 127] width 7 height 7
click at [355, 151] on span "Select an option" at bounding box center [357, 149] width 7 height 7
click at [355, 151] on input "Select an option" at bounding box center [357, 149] width 7 height 7
click at [409, 169] on span "Select an option" at bounding box center [410, 171] width 7 height 7
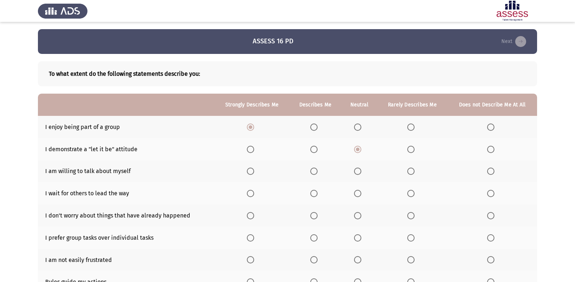
click at [409, 169] on input "Select an option" at bounding box center [410, 171] width 7 height 7
click at [408, 194] on th at bounding box center [413, 193] width 70 height 22
click at [408, 194] on span "Select an option" at bounding box center [410, 193] width 7 height 7
click at [408, 194] on input "Select an option" at bounding box center [410, 193] width 7 height 7
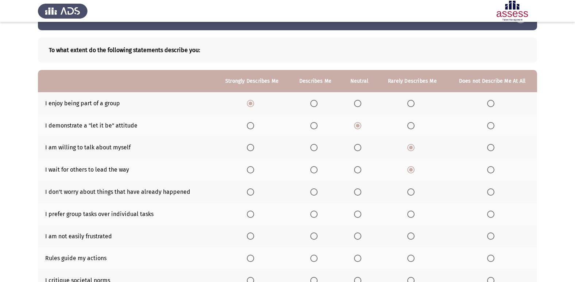
scroll to position [36, 0]
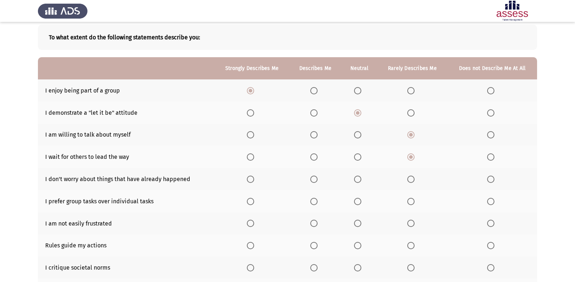
click at [251, 178] on span "Select an option" at bounding box center [250, 179] width 7 height 7
click at [251, 178] on input "Select an option" at bounding box center [250, 179] width 7 height 7
click at [248, 200] on span "Select an option" at bounding box center [250, 201] width 7 height 7
click at [248, 200] on input "Select an option" at bounding box center [250, 201] width 7 height 7
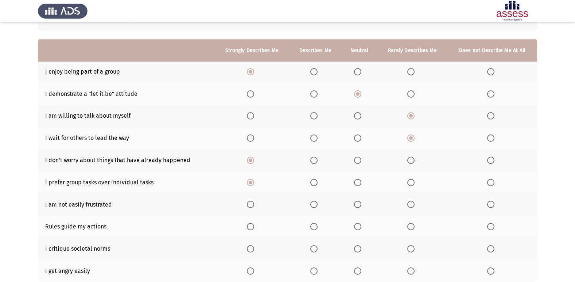
scroll to position [73, 0]
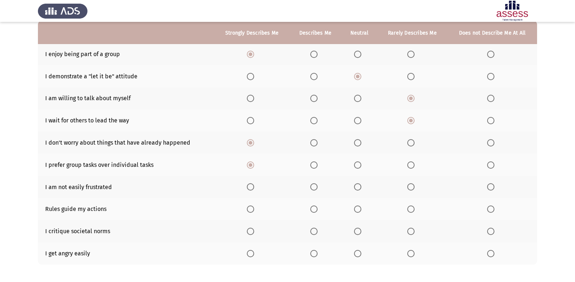
click at [314, 183] on span "Select an option" at bounding box center [313, 186] width 7 height 7
click at [314, 183] on input "Select an option" at bounding box center [313, 186] width 7 height 7
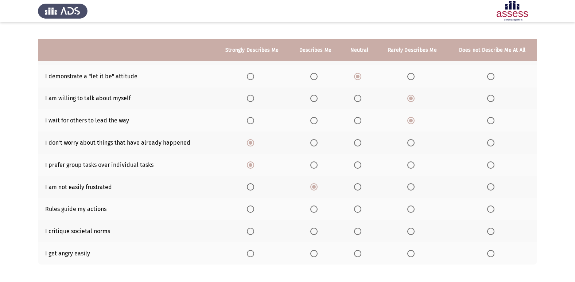
scroll to position [107, 0]
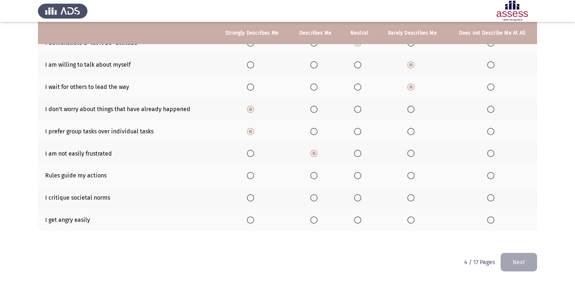
click at [316, 178] on span "Select an option" at bounding box center [313, 175] width 7 height 7
click at [316, 178] on input "Select an option" at bounding box center [313, 175] width 7 height 7
click at [248, 197] on span "Select an option" at bounding box center [250, 197] width 7 height 7
click at [248, 197] on input "Select an option" at bounding box center [250, 197] width 7 height 7
click at [413, 221] on span "Select an option" at bounding box center [410, 220] width 7 height 7
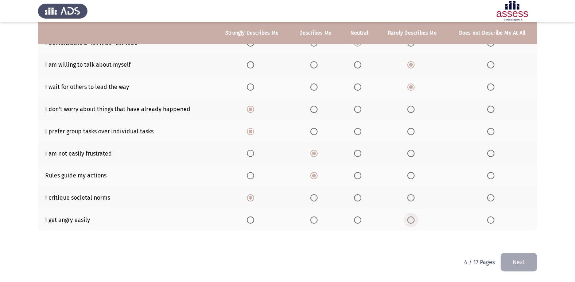
click at [413, 221] on input "Select an option" at bounding box center [410, 220] width 7 height 7
click at [507, 257] on button "Next" at bounding box center [519, 262] width 36 height 19
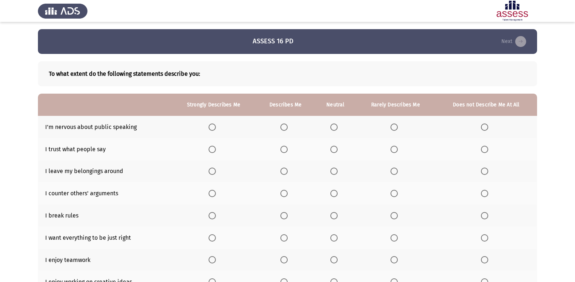
click at [393, 124] on span "Select an option" at bounding box center [394, 127] width 7 height 7
click at [393, 124] on input "Select an option" at bounding box center [394, 127] width 7 height 7
click at [333, 150] on span "Select an option" at bounding box center [333, 149] width 7 height 7
click at [333, 150] on input "Select an option" at bounding box center [333, 149] width 7 height 7
click at [287, 148] on span "Select an option" at bounding box center [283, 149] width 7 height 7
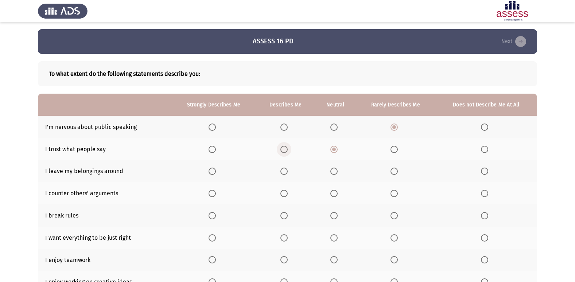
click at [287, 148] on input "Select an option" at bounding box center [283, 149] width 7 height 7
click at [283, 169] on span "Select an option" at bounding box center [283, 171] width 7 height 7
click at [283, 169] on input "Select an option" at bounding box center [283, 171] width 7 height 7
click at [214, 190] on span "Select an option" at bounding box center [212, 193] width 7 height 7
click at [214, 190] on input "Select an option" at bounding box center [212, 193] width 7 height 7
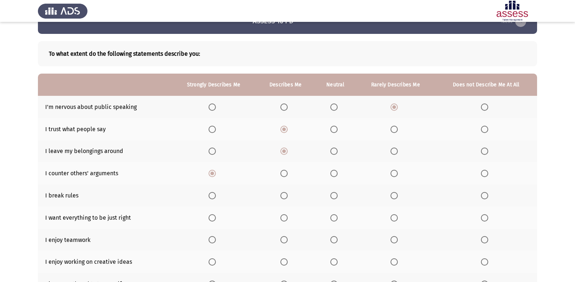
scroll to position [36, 0]
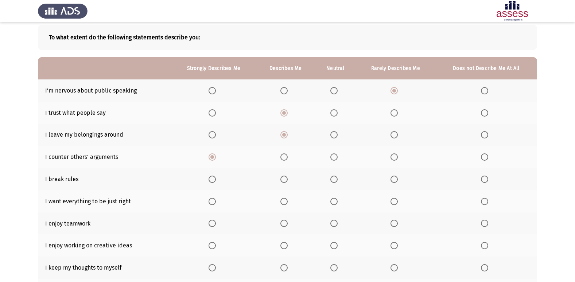
click at [480, 178] on th at bounding box center [487, 179] width 102 height 22
click at [482, 178] on span "Select an option" at bounding box center [484, 179] width 7 height 7
click at [482, 178] on input "Select an option" at bounding box center [484, 179] width 7 height 7
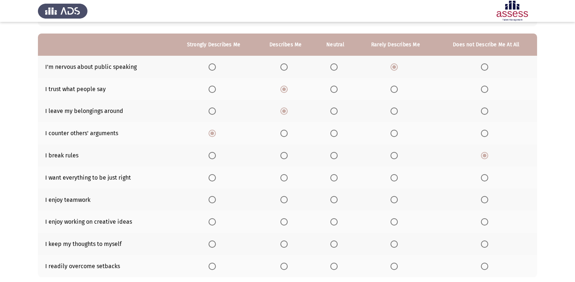
scroll to position [73, 0]
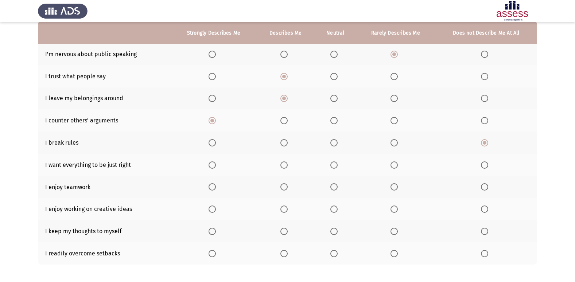
click at [283, 166] on span "Select an option" at bounding box center [283, 165] width 7 height 7
click at [283, 166] on input "Select an option" at bounding box center [283, 165] width 7 height 7
click at [217, 187] on label "Select an option" at bounding box center [214, 186] width 10 height 7
click at [216, 187] on input "Select an option" at bounding box center [212, 186] width 7 height 7
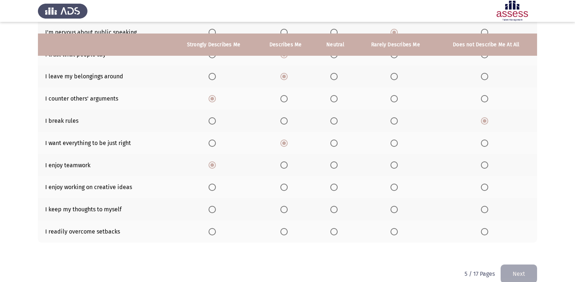
scroll to position [107, 0]
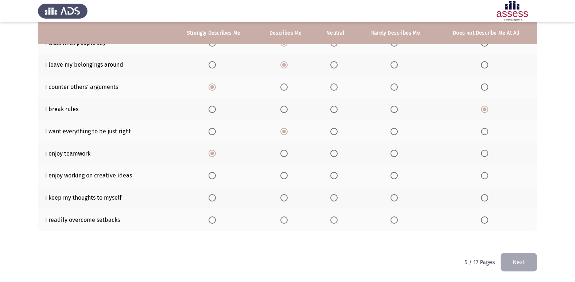
click at [213, 173] on span "Select an option" at bounding box center [212, 175] width 7 height 7
click at [213, 173] on input "Select an option" at bounding box center [212, 175] width 7 height 7
click at [332, 196] on span "Select an option" at bounding box center [333, 197] width 7 height 7
click at [332, 196] on input "Select an option" at bounding box center [333, 197] width 7 height 7
click at [213, 218] on span "Select an option" at bounding box center [212, 220] width 7 height 7
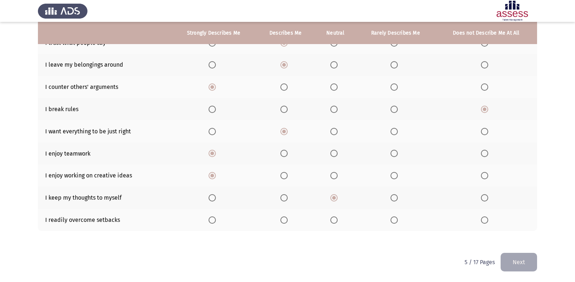
click at [213, 218] on input "Select an option" at bounding box center [212, 220] width 7 height 7
click at [518, 261] on button "Next" at bounding box center [519, 262] width 36 height 19
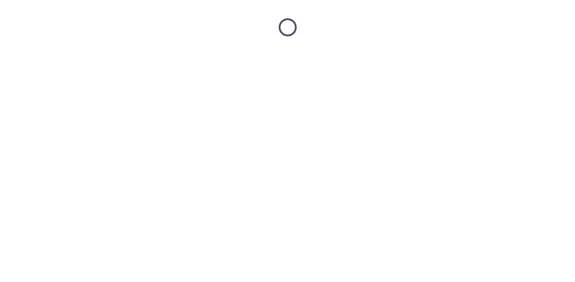
scroll to position [0, 0]
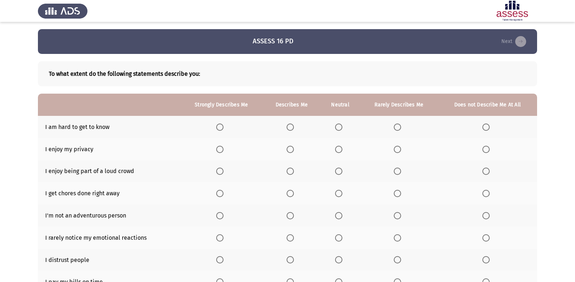
click at [491, 128] on label "Select an option" at bounding box center [488, 127] width 10 height 7
click at [490, 128] on input "Select an option" at bounding box center [486, 127] width 7 height 7
click at [217, 148] on span "Select an option" at bounding box center [219, 149] width 7 height 7
click at [217, 148] on input "Select an option" at bounding box center [219, 149] width 7 height 7
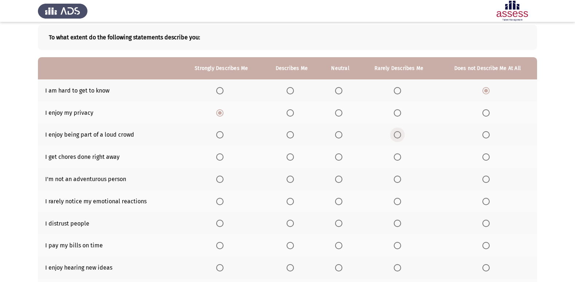
click at [399, 133] on span "Select an option" at bounding box center [397, 134] width 7 height 7
click at [399, 133] on input "Select an option" at bounding box center [397, 134] width 7 height 7
click at [223, 157] on span "Select an option" at bounding box center [219, 157] width 7 height 7
click at [223, 157] on input "Select an option" at bounding box center [219, 157] width 7 height 7
click at [481, 179] on th at bounding box center [487, 179] width 99 height 22
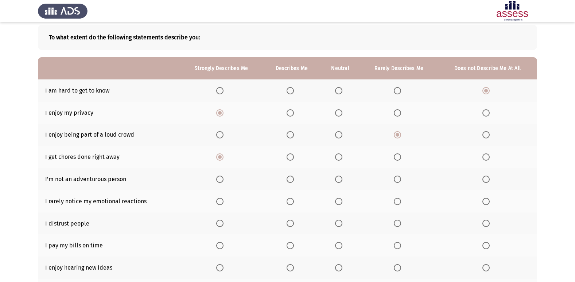
click at [483, 179] on span "Select an option" at bounding box center [486, 179] width 7 height 7
click at [483, 179] on input "Select an option" at bounding box center [486, 179] width 7 height 7
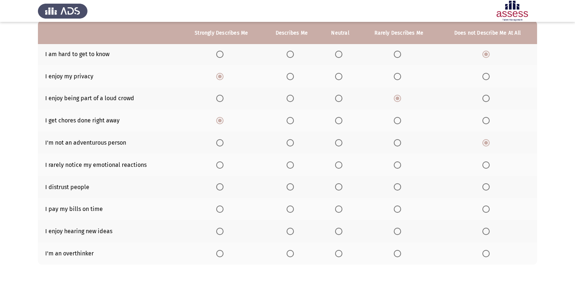
click at [487, 167] on span "Select an option" at bounding box center [486, 165] width 7 height 7
click at [487, 167] on input "Select an option" at bounding box center [486, 165] width 7 height 7
click at [487, 189] on span "Select an option" at bounding box center [486, 186] width 7 height 7
click at [487, 189] on input "Select an option" at bounding box center [486, 186] width 7 height 7
click at [224, 206] on span "Select an option" at bounding box center [219, 209] width 7 height 7
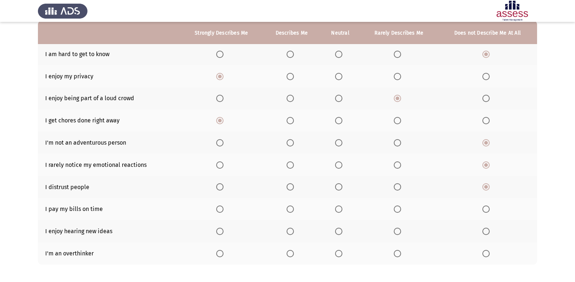
click at [224, 206] on input "Select an option" at bounding box center [219, 209] width 7 height 7
click at [221, 228] on span "Select an option" at bounding box center [219, 231] width 7 height 7
click at [221, 228] on input "Select an option" at bounding box center [219, 231] width 7 height 7
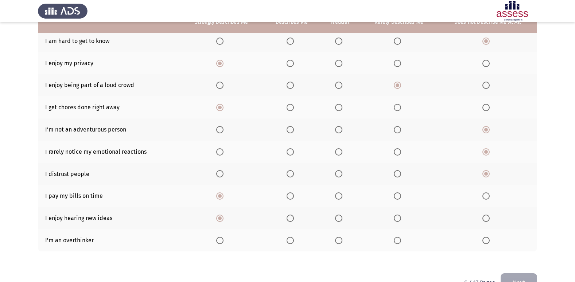
scroll to position [107, 0]
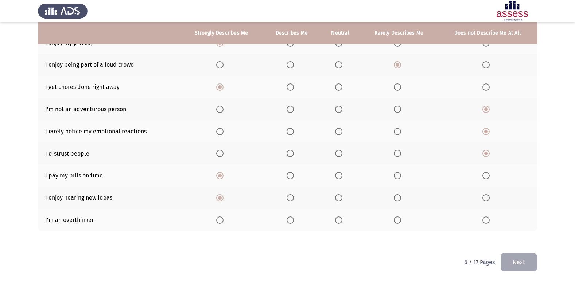
click at [288, 222] on span "Select an option" at bounding box center [290, 220] width 7 height 7
click at [288, 222] on input "Select an option" at bounding box center [290, 220] width 7 height 7
click at [522, 267] on button "Next" at bounding box center [519, 262] width 36 height 19
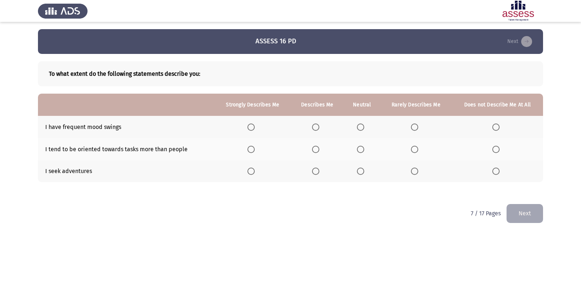
click at [362, 126] on span "Select an option" at bounding box center [360, 127] width 7 height 7
click at [362, 126] on input "Select an option" at bounding box center [360, 127] width 7 height 7
click at [357, 152] on span "Select an option" at bounding box center [360, 149] width 7 height 7
click at [357, 152] on input "Select an option" at bounding box center [360, 149] width 7 height 7
click at [310, 171] on th at bounding box center [317, 171] width 53 height 22
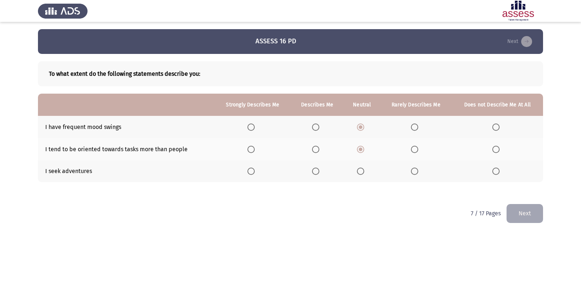
click at [314, 171] on span "Select an option" at bounding box center [315, 171] width 7 height 7
click at [314, 171] on input "Select an option" at bounding box center [315, 171] width 7 height 7
click at [535, 216] on button "Next" at bounding box center [524, 213] width 36 height 19
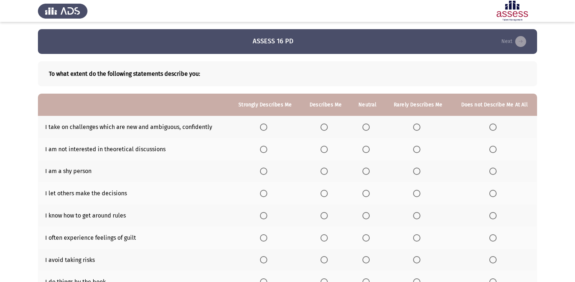
click at [266, 128] on span "Select an option" at bounding box center [263, 127] width 7 height 7
click at [266, 128] on input "Select an option" at bounding box center [263, 127] width 7 height 7
click at [491, 150] on span "Select an option" at bounding box center [492, 149] width 7 height 7
click at [491, 150] on input "Select an option" at bounding box center [492, 149] width 7 height 7
click at [421, 172] on label "Select an option" at bounding box center [418, 171] width 10 height 7
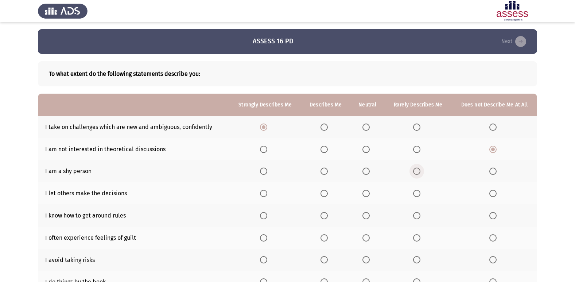
click at [421, 172] on input "Select an option" at bounding box center [416, 171] width 7 height 7
click at [421, 193] on span "Select an option" at bounding box center [416, 193] width 7 height 7
click at [421, 193] on input "Select an option" at bounding box center [416, 193] width 7 height 7
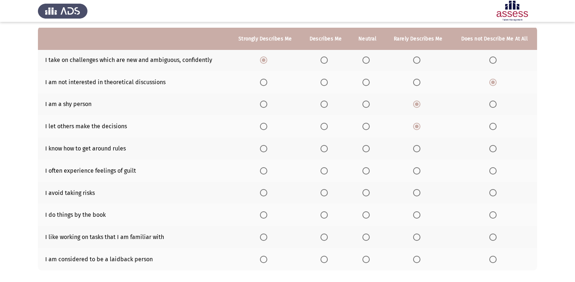
scroll to position [73, 0]
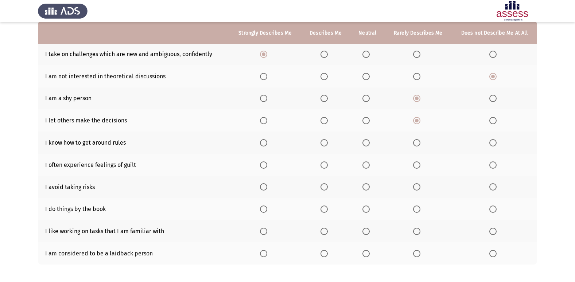
click at [494, 140] on span "Select an option" at bounding box center [492, 142] width 7 height 7
click at [494, 140] on input "Select an option" at bounding box center [492, 142] width 7 height 7
click at [328, 165] on span "Select an option" at bounding box center [324, 165] width 7 height 7
click at [328, 165] on input "Select an option" at bounding box center [324, 165] width 7 height 7
click at [417, 183] on span "Select an option" at bounding box center [416, 186] width 7 height 7
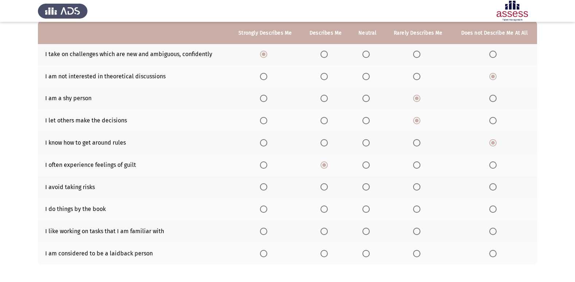
click at [417, 183] on input "Select an option" at bounding box center [416, 186] width 7 height 7
click at [326, 207] on span "Select an option" at bounding box center [324, 209] width 7 height 7
click at [326, 207] on input "Select an option" at bounding box center [324, 209] width 7 height 7
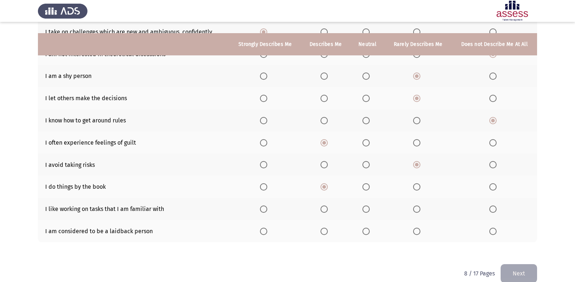
scroll to position [107, 0]
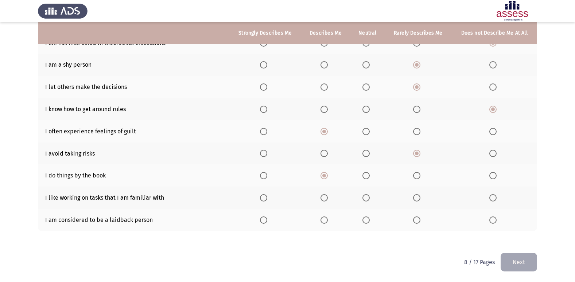
click at [327, 196] on span "Select an option" at bounding box center [324, 197] width 7 height 7
click at [327, 196] on input "Select an option" at bounding box center [324, 197] width 7 height 7
click at [494, 222] on span "Select an option" at bounding box center [492, 220] width 7 height 7
click at [494, 222] on input "Select an option" at bounding box center [492, 220] width 7 height 7
click at [511, 253] on button "Next" at bounding box center [519, 262] width 36 height 19
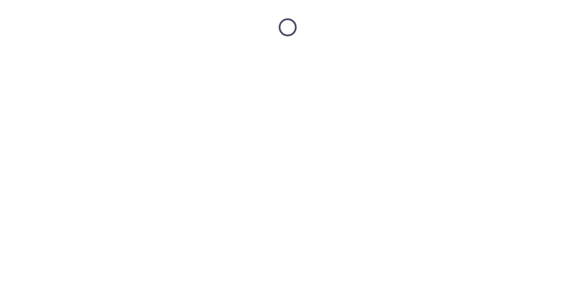
scroll to position [0, 0]
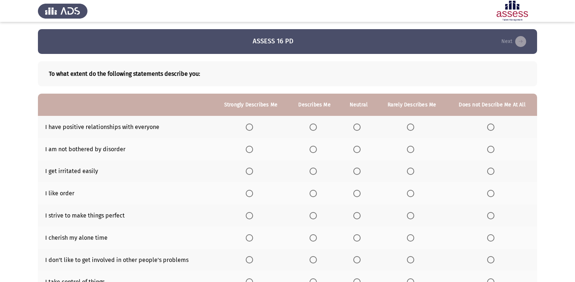
click at [250, 128] on span "Select an option" at bounding box center [249, 127] width 7 height 7
click at [250, 128] on input "Select an option" at bounding box center [249, 127] width 7 height 7
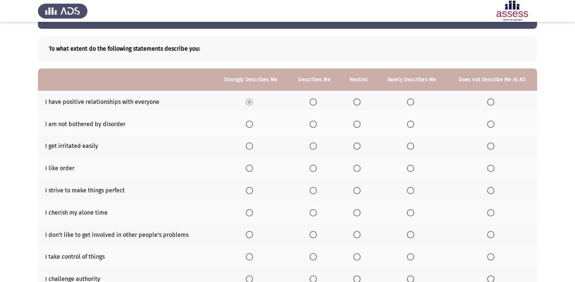
scroll to position [36, 0]
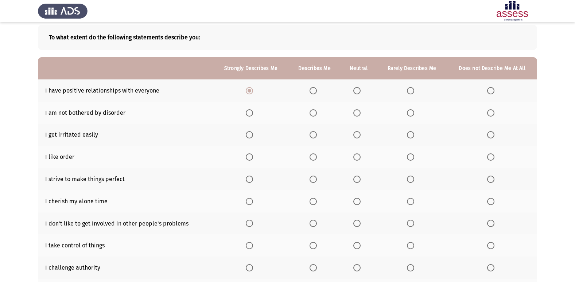
click at [494, 110] on span "Select an option" at bounding box center [490, 112] width 7 height 7
click at [494, 110] on input "Select an option" at bounding box center [490, 112] width 7 height 7
click at [494, 133] on span "Select an option" at bounding box center [490, 134] width 7 height 7
click at [494, 133] on input "Select an option" at bounding box center [490, 134] width 7 height 7
click at [249, 155] on span "Select an option" at bounding box center [249, 157] width 7 height 7
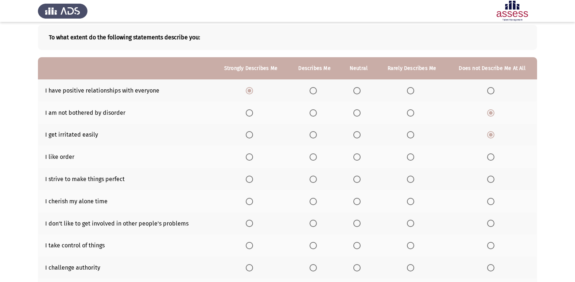
click at [249, 155] on input "Select an option" at bounding box center [249, 157] width 7 height 7
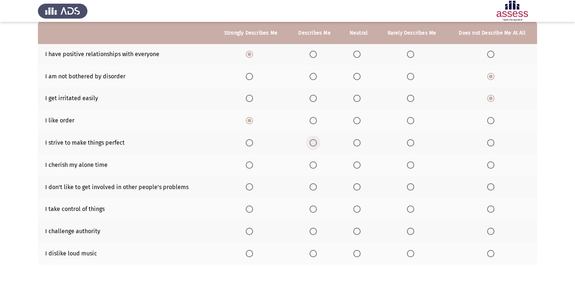
click at [311, 142] on span "Select an option" at bounding box center [313, 142] width 7 height 7
click at [311, 142] on input "Select an option" at bounding box center [313, 142] width 7 height 7
click at [249, 162] on span "Select an option" at bounding box center [249, 165] width 7 height 7
click at [249, 162] on input "Select an option" at bounding box center [249, 165] width 7 height 7
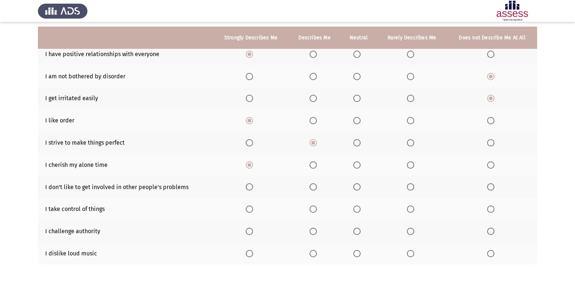
scroll to position [107, 0]
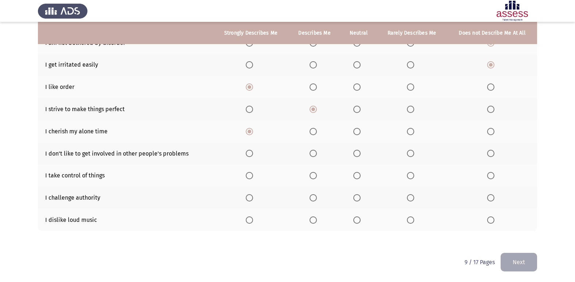
click at [357, 154] on span "Select an option" at bounding box center [357, 154] width 0 height 0
click at [357, 153] on input "Select an option" at bounding box center [356, 153] width 7 height 7
click at [317, 174] on label "Select an option" at bounding box center [315, 175] width 10 height 7
click at [317, 174] on input "Select an option" at bounding box center [313, 175] width 7 height 7
click at [408, 199] on span "Select an option" at bounding box center [410, 197] width 7 height 7
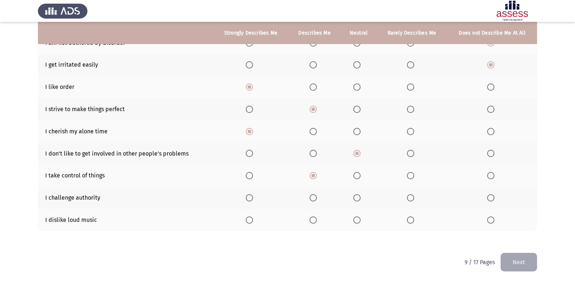
click at [408, 199] on input "Select an option" at bounding box center [410, 197] width 7 height 7
click at [254, 221] on label "Select an option" at bounding box center [251, 220] width 10 height 7
click at [253, 221] on input "Select an option" at bounding box center [249, 220] width 7 height 7
click at [519, 263] on button "Next" at bounding box center [519, 262] width 36 height 19
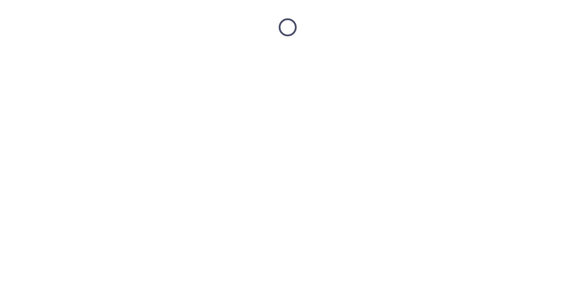
scroll to position [0, 0]
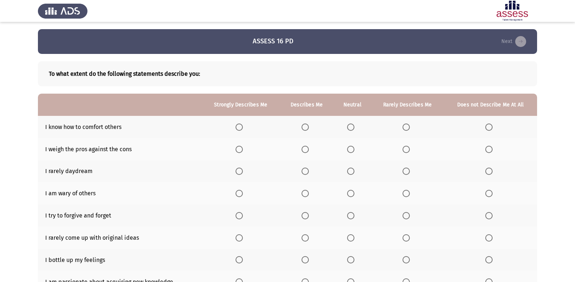
click at [302, 126] on th at bounding box center [307, 127] width 54 height 22
click at [301, 127] on th at bounding box center [307, 127] width 54 height 22
click at [305, 127] on span "Select an option" at bounding box center [305, 127] width 7 height 7
click at [305, 127] on input "Select an option" at bounding box center [305, 127] width 7 height 7
click at [239, 150] on span "Select an option" at bounding box center [239, 150] width 0 height 0
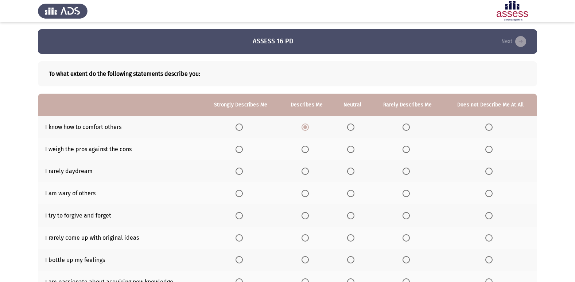
click at [240, 149] on input "Select an option" at bounding box center [239, 149] width 7 height 7
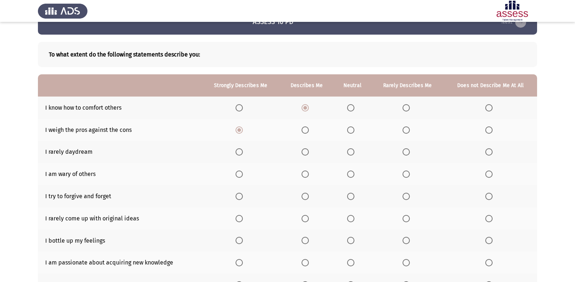
scroll to position [36, 0]
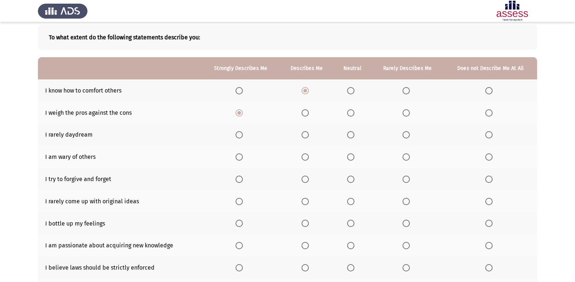
click at [484, 133] on th at bounding box center [490, 135] width 93 height 22
click at [487, 137] on span "Select an option" at bounding box center [488, 134] width 7 height 7
click at [487, 137] on input "Select an option" at bounding box center [488, 134] width 7 height 7
click at [355, 156] on span "Select an option" at bounding box center [350, 157] width 7 height 7
click at [355, 156] on input "Select an option" at bounding box center [350, 157] width 7 height 7
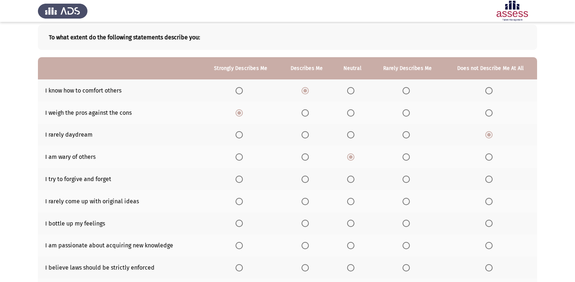
click at [240, 180] on span "Select an option" at bounding box center [239, 179] width 7 height 7
click at [240, 180] on input "Select an option" at bounding box center [239, 179] width 7 height 7
click at [308, 178] on span "Select an option" at bounding box center [305, 179] width 7 height 7
click at [308, 178] on input "Select an option" at bounding box center [305, 179] width 7 height 7
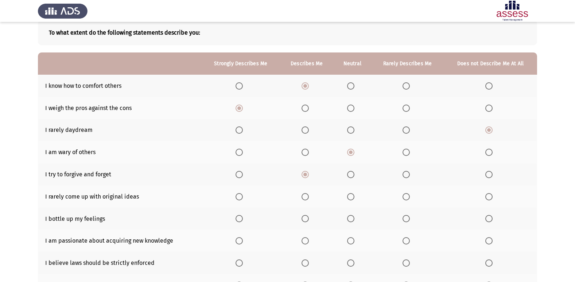
scroll to position [73, 0]
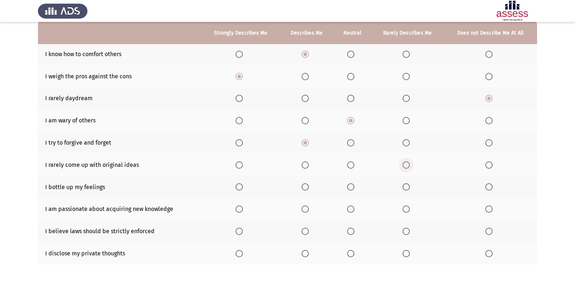
click at [403, 163] on span "Select an option" at bounding box center [406, 165] width 7 height 7
click at [403, 163] on input "Select an option" at bounding box center [406, 165] width 7 height 7
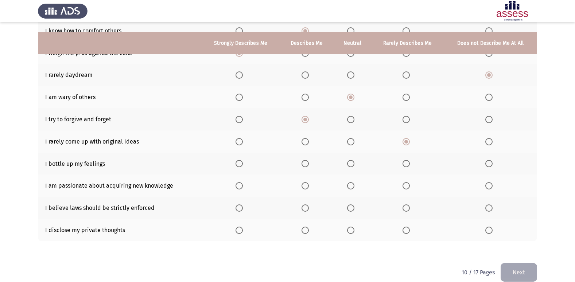
scroll to position [107, 0]
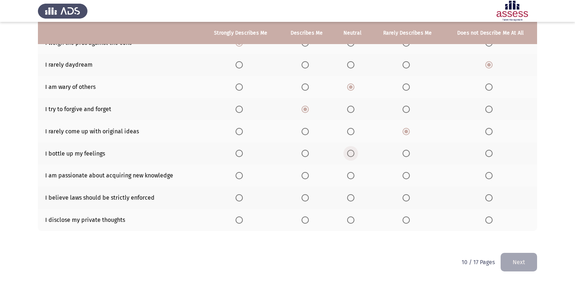
click at [351, 152] on span "Select an option" at bounding box center [350, 153] width 7 height 7
click at [351, 152] on input "Select an option" at bounding box center [350, 153] width 7 height 7
click at [241, 178] on span "Select an option" at bounding box center [239, 175] width 7 height 7
click at [241, 178] on input "Select an option" at bounding box center [239, 175] width 7 height 7
click at [348, 197] on span "Select an option" at bounding box center [350, 197] width 7 height 7
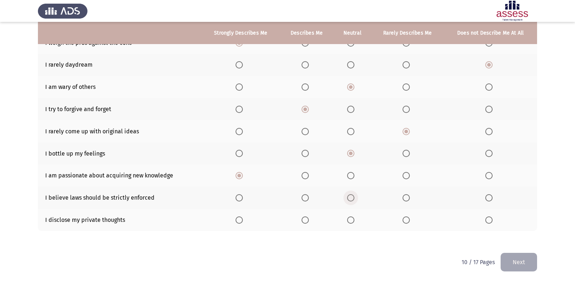
click at [348, 197] on input "Select an option" at bounding box center [350, 197] width 7 height 7
click at [236, 222] on th at bounding box center [241, 220] width 78 height 22
click at [303, 221] on span "Select an option" at bounding box center [305, 220] width 7 height 7
click at [303, 221] on input "Select an option" at bounding box center [305, 220] width 7 height 7
click at [525, 263] on button "Next" at bounding box center [519, 262] width 36 height 19
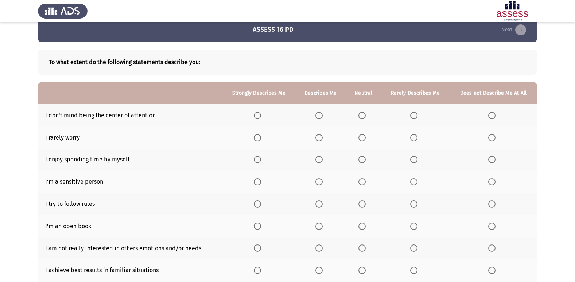
scroll to position [0, 0]
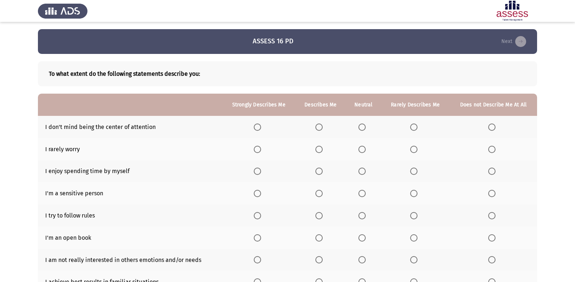
click at [497, 125] on label "Select an option" at bounding box center [493, 127] width 10 height 7
click at [496, 125] on input "Select an option" at bounding box center [491, 127] width 7 height 7
click at [413, 153] on th at bounding box center [415, 149] width 69 height 22
click at [416, 150] on span "Select an option" at bounding box center [413, 149] width 7 height 7
click at [416, 150] on input "Select an option" at bounding box center [413, 149] width 7 height 7
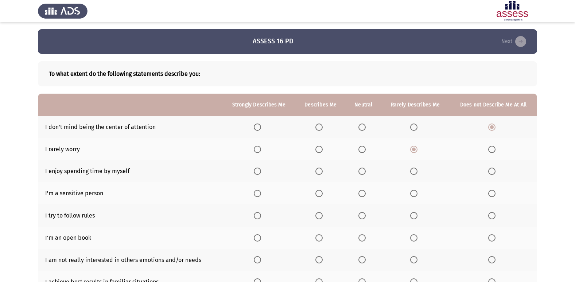
click at [322, 152] on span "Select an option" at bounding box center [319, 149] width 7 height 7
click at [322, 152] on input "Select an option" at bounding box center [319, 149] width 7 height 7
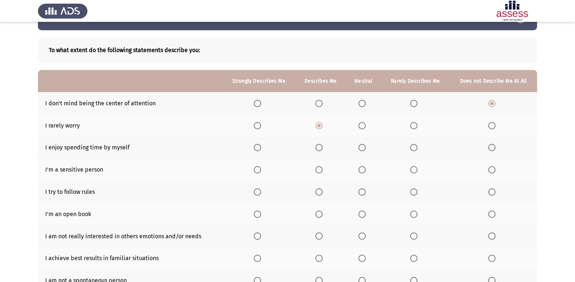
scroll to position [36, 0]
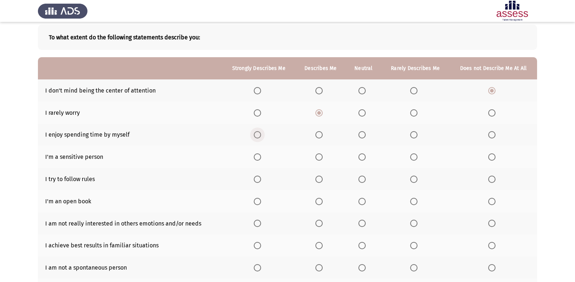
click at [264, 136] on label "Select an option" at bounding box center [259, 134] width 10 height 7
click at [261, 136] on input "Select an option" at bounding box center [257, 134] width 7 height 7
click at [360, 157] on span "Select an option" at bounding box center [362, 157] width 7 height 7
click at [360, 157] on input "Select an option" at bounding box center [362, 157] width 7 height 7
click at [317, 179] on span "Select an option" at bounding box center [319, 179] width 7 height 7
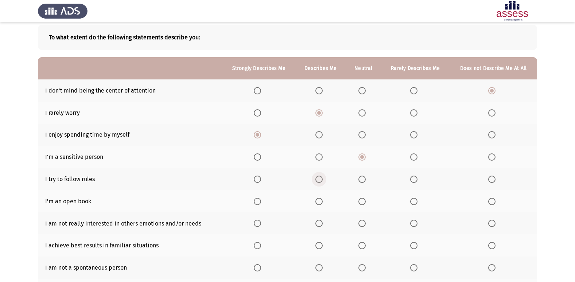
click at [317, 179] on input "Select an option" at bounding box center [319, 179] width 7 height 7
click at [417, 204] on span "Select an option" at bounding box center [413, 201] width 7 height 7
click at [417, 204] on input "Select an option" at bounding box center [413, 201] width 7 height 7
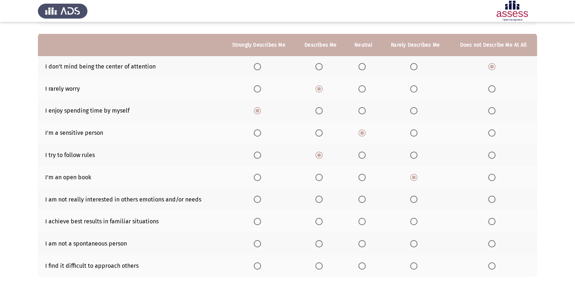
scroll to position [73, 0]
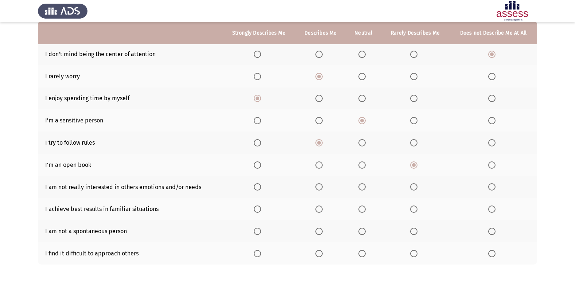
click at [489, 186] on span "Select an option" at bounding box center [491, 186] width 7 height 7
click at [489, 186] on input "Select an option" at bounding box center [491, 186] width 7 height 7
click at [416, 190] on span "Select an option" at bounding box center [413, 186] width 7 height 7
click at [416, 190] on input "Select an option" at bounding box center [413, 186] width 7 height 7
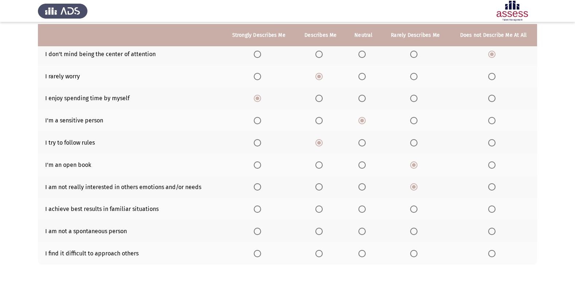
scroll to position [107, 0]
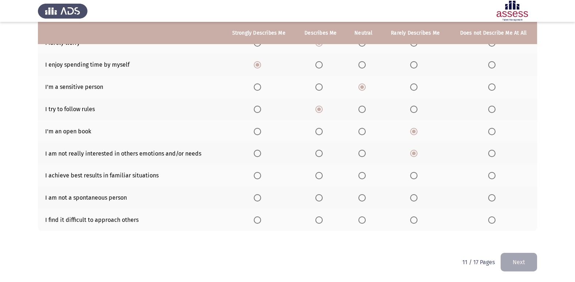
click at [260, 175] on span "Select an option" at bounding box center [257, 175] width 7 height 7
click at [260, 175] on input "Select an option" at bounding box center [257, 175] width 7 height 7
click at [488, 199] on th at bounding box center [494, 198] width 88 height 22
click at [415, 222] on span "Select an option" at bounding box center [413, 220] width 7 height 7
click at [415, 222] on input "Select an option" at bounding box center [413, 220] width 7 height 7
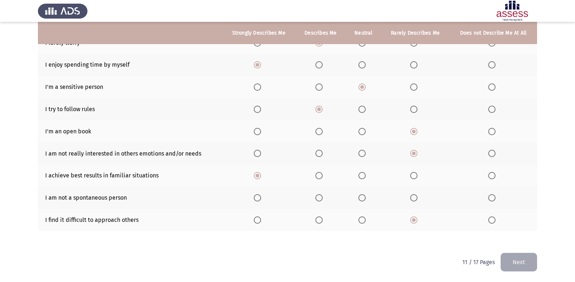
click at [535, 264] on button "Next" at bounding box center [519, 262] width 36 height 19
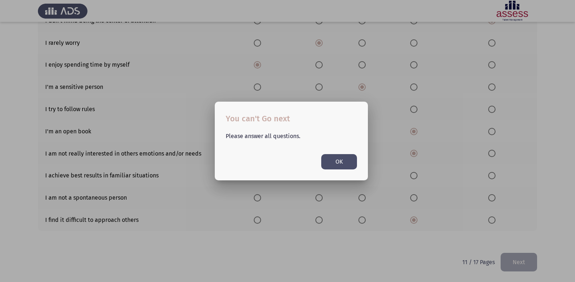
scroll to position [0, 0]
click at [328, 164] on button "OK" at bounding box center [339, 161] width 36 height 15
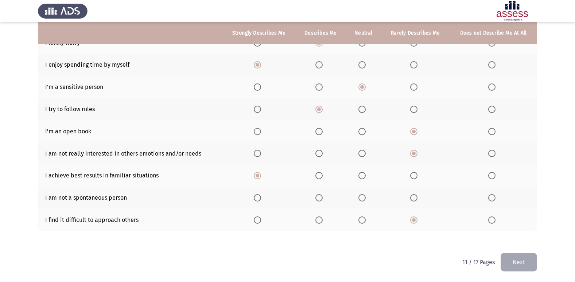
click at [492, 198] on span "Select an option" at bounding box center [491, 197] width 7 height 7
click at [492, 198] on input "Select an option" at bounding box center [491, 197] width 7 height 7
click at [419, 195] on label "Select an option" at bounding box center [415, 197] width 10 height 7
click at [418, 195] on input "Select an option" at bounding box center [413, 197] width 7 height 7
click at [523, 255] on button "Next" at bounding box center [519, 262] width 36 height 19
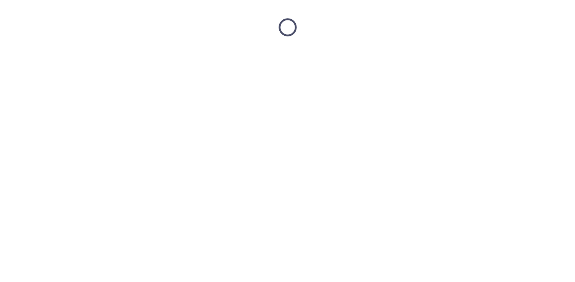
scroll to position [0, 0]
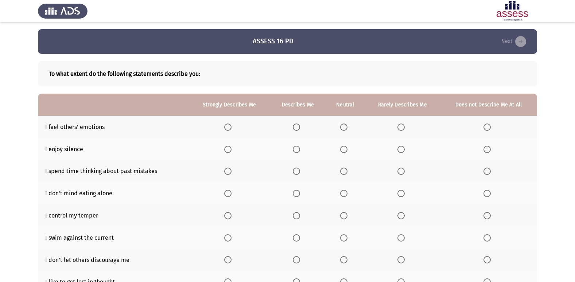
click at [298, 125] on span "Select an option" at bounding box center [296, 127] width 7 height 7
click at [298, 125] on input "Select an option" at bounding box center [296, 127] width 7 height 7
click at [232, 151] on span "Select an option" at bounding box center [227, 149] width 7 height 7
click at [232, 151] on input "Select an option" at bounding box center [227, 149] width 7 height 7
click at [401, 171] on span "Select an option" at bounding box center [401, 171] width 0 height 0
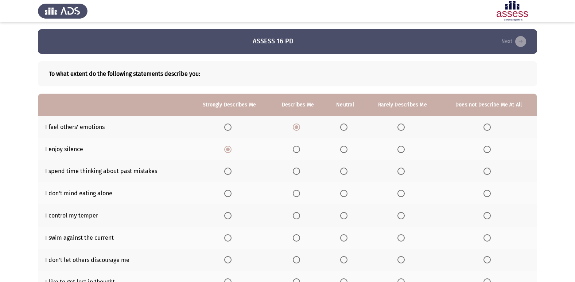
click at [401, 171] on input "Select an option" at bounding box center [401, 171] width 7 height 7
click at [341, 195] on span "Select an option" at bounding box center [343, 193] width 7 height 7
click at [341, 195] on input "Select an option" at bounding box center [343, 193] width 7 height 7
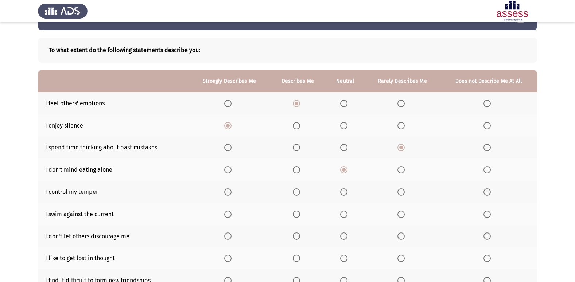
scroll to position [36, 0]
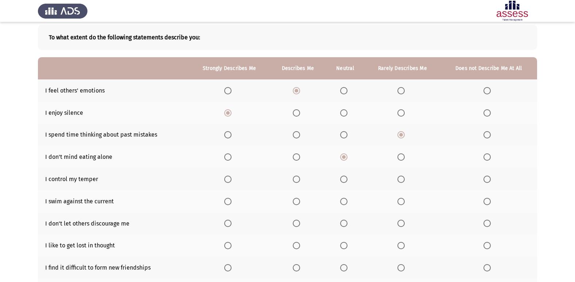
click at [294, 179] on span "Select an option" at bounding box center [296, 179] width 7 height 7
click at [294, 179] on input "Select an option" at bounding box center [296, 179] width 7 height 7
click at [294, 199] on span "Select an option" at bounding box center [296, 201] width 7 height 7
click at [294, 199] on input "Select an option" at bounding box center [296, 201] width 7 height 7
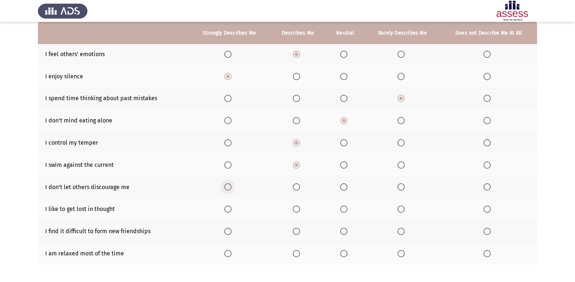
click at [233, 186] on label "Select an option" at bounding box center [229, 186] width 10 height 7
click at [232, 186] on input "Select an option" at bounding box center [227, 186] width 7 height 7
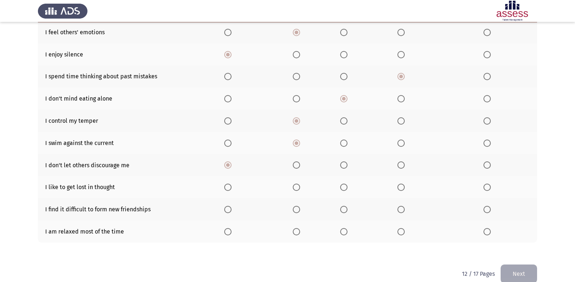
scroll to position [107, 0]
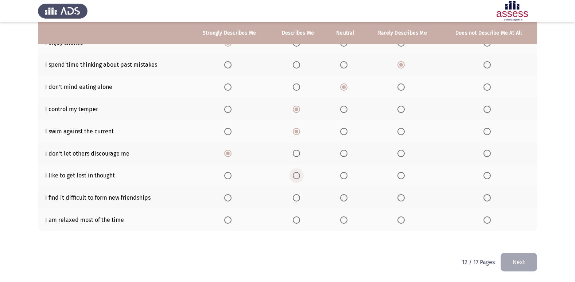
click at [293, 175] on span "Select an option" at bounding box center [296, 175] width 7 height 7
click at [293, 175] on input "Select an option" at bounding box center [296, 175] width 7 height 7
click at [484, 201] on span "Select an option" at bounding box center [487, 197] width 7 height 7
click at [484, 201] on input "Select an option" at bounding box center [487, 197] width 7 height 7
click at [229, 217] on span "Select an option" at bounding box center [227, 220] width 7 height 7
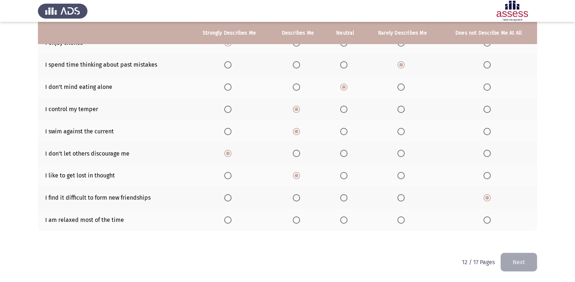
click at [229, 217] on input "Select an option" at bounding box center [227, 220] width 7 height 7
click at [531, 258] on button "Next" at bounding box center [519, 262] width 36 height 19
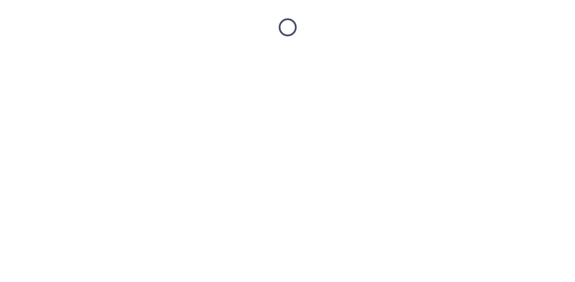
scroll to position [0, 0]
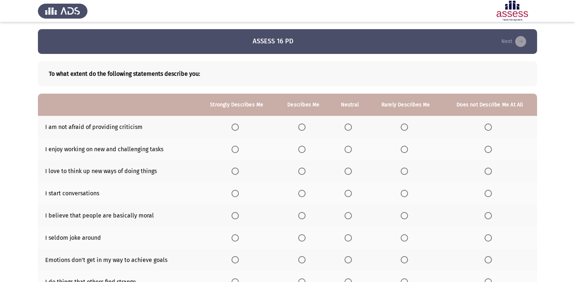
click at [236, 128] on span "Select an option" at bounding box center [235, 127] width 7 height 7
click at [236, 128] on input "Select an option" at bounding box center [235, 127] width 7 height 7
click at [236, 146] on mat-radio-button "Select an option" at bounding box center [237, 150] width 10 height 8
click at [235, 151] on span "Select an option" at bounding box center [235, 149] width 7 height 7
click at [235, 151] on input "Select an option" at bounding box center [235, 149] width 7 height 7
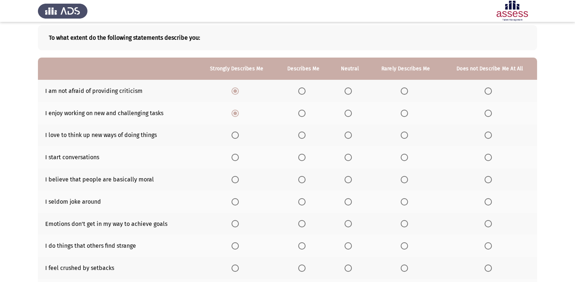
scroll to position [36, 0]
click at [236, 138] on span "Select an option" at bounding box center [235, 134] width 7 height 7
click at [236, 138] on input "Select an option" at bounding box center [235, 134] width 7 height 7
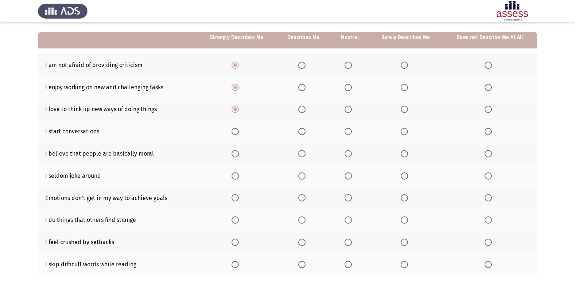
scroll to position [73, 0]
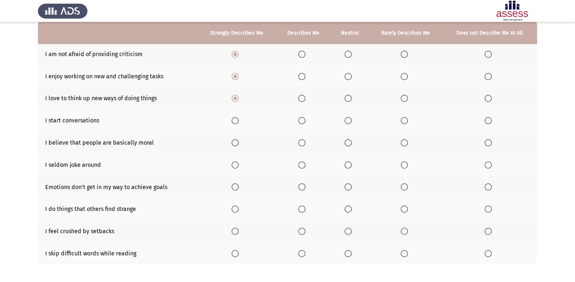
click at [237, 122] on span "Select an option" at bounding box center [235, 120] width 7 height 7
click at [237, 122] on input "Select an option" at bounding box center [235, 120] width 7 height 7
click at [301, 120] on span "Select an option" at bounding box center [301, 120] width 7 height 7
click at [301, 120] on input "Select an option" at bounding box center [301, 120] width 7 height 7
click at [348, 145] on span "Select an option" at bounding box center [348, 142] width 7 height 7
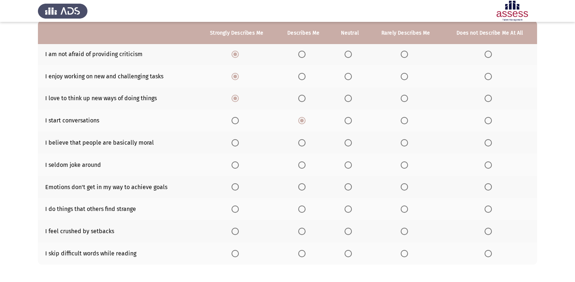
click at [348, 145] on input "Select an option" at bounding box center [348, 142] width 7 height 7
click at [403, 163] on span "Select an option" at bounding box center [404, 165] width 7 height 7
click at [403, 163] on input "Select an option" at bounding box center [404, 165] width 7 height 7
click at [234, 186] on span "Select an option" at bounding box center [235, 186] width 7 height 7
click at [234, 186] on input "Select an option" at bounding box center [235, 186] width 7 height 7
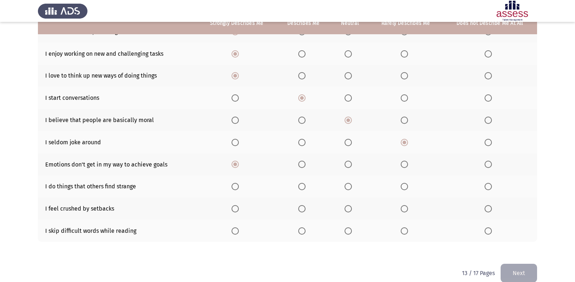
scroll to position [107, 0]
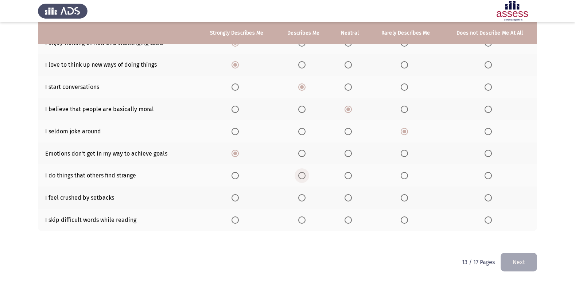
click at [299, 175] on span "Select an option" at bounding box center [301, 175] width 7 height 7
click at [299, 175] on input "Select an option" at bounding box center [301, 175] width 7 height 7
click at [399, 198] on th at bounding box center [406, 198] width 74 height 22
click at [403, 197] on span "Select an option" at bounding box center [404, 197] width 7 height 7
click at [403, 197] on input "Select an option" at bounding box center [404, 197] width 7 height 7
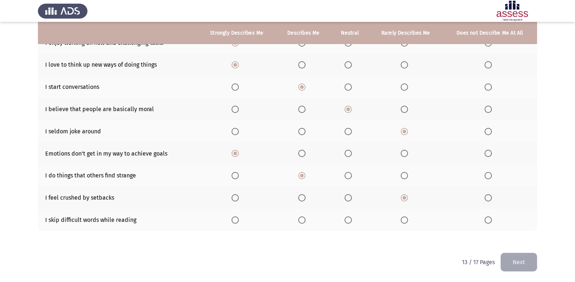
click at [295, 219] on th at bounding box center [303, 220] width 55 height 22
click at [300, 218] on span "Select an option" at bounding box center [301, 220] width 7 height 7
click at [300, 218] on input "Select an option" at bounding box center [301, 220] width 7 height 7
click at [508, 262] on button "Next" at bounding box center [519, 262] width 36 height 19
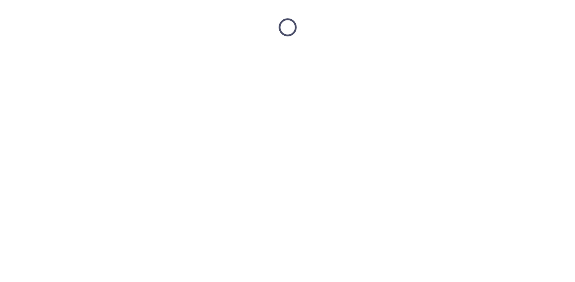
scroll to position [0, 0]
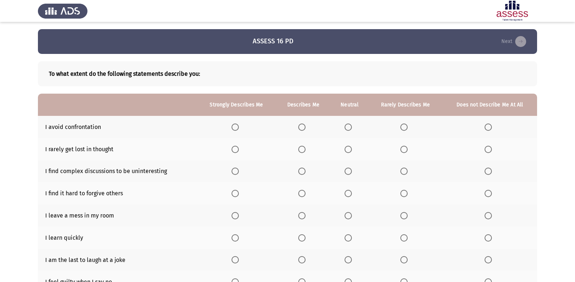
click at [405, 128] on span "Select an option" at bounding box center [403, 127] width 7 height 7
click at [405, 128] on input "Select an option" at bounding box center [403, 127] width 7 height 7
click at [408, 150] on span "Select an option" at bounding box center [403, 149] width 7 height 7
click at [408, 150] on input "Select an option" at bounding box center [403, 149] width 7 height 7
click at [484, 172] on th at bounding box center [490, 171] width 94 height 22
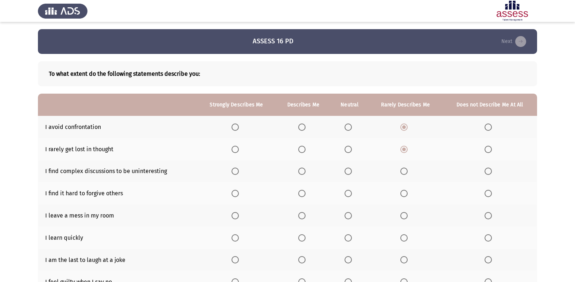
click at [487, 171] on span "Select an option" at bounding box center [488, 171] width 7 height 7
click at [487, 171] on input "Select an option" at bounding box center [488, 171] width 7 height 7
click at [402, 192] on span "Select an option" at bounding box center [403, 193] width 7 height 7
click at [402, 192] on input "Select an option" at bounding box center [403, 193] width 7 height 7
click at [405, 210] on th at bounding box center [406, 216] width 74 height 22
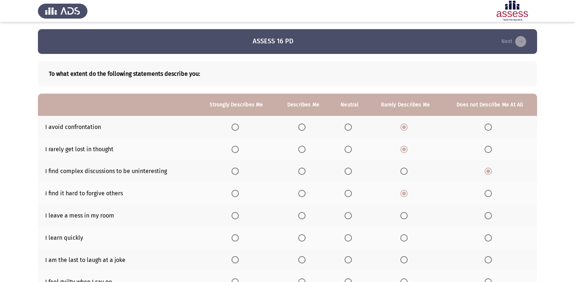
click at [405, 213] on span "Select an option" at bounding box center [403, 215] width 7 height 7
click at [405, 213] on input "Select an option" at bounding box center [403, 215] width 7 height 7
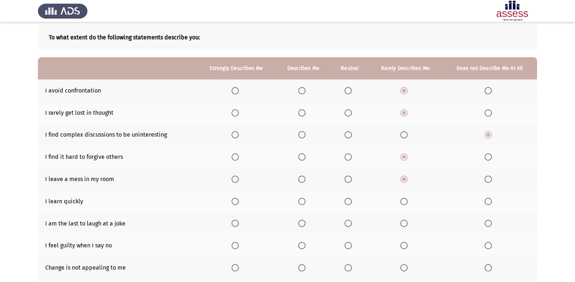
click at [305, 201] on span "Select an option" at bounding box center [301, 201] width 7 height 7
click at [305, 201] on input "Select an option" at bounding box center [301, 201] width 7 height 7
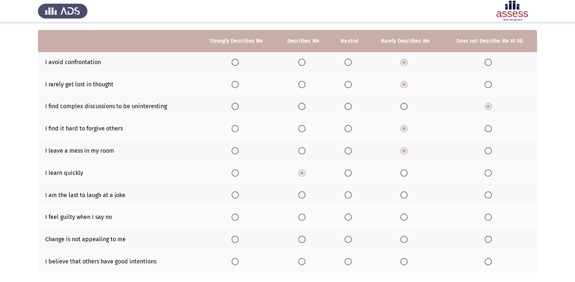
scroll to position [73, 0]
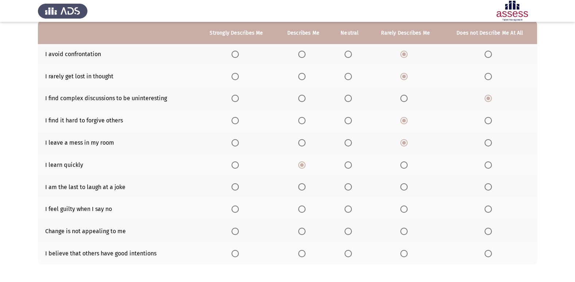
click at [484, 185] on th at bounding box center [490, 187] width 94 height 22
click at [403, 185] on span "Select an option" at bounding box center [403, 186] width 7 height 7
click at [403, 185] on input "Select an option" at bounding box center [403, 186] width 7 height 7
click at [306, 207] on span "Select an option" at bounding box center [301, 209] width 7 height 7
click at [306, 207] on input "Select an option" at bounding box center [301, 209] width 7 height 7
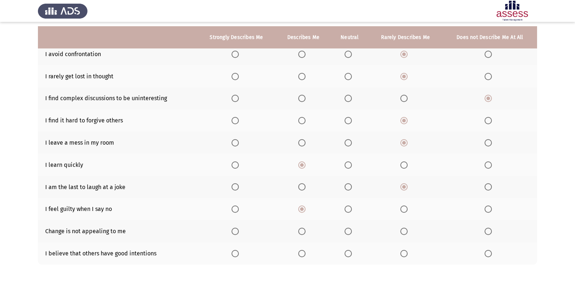
scroll to position [107, 0]
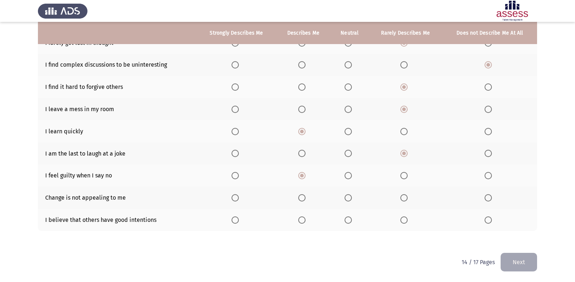
click at [408, 201] on span "Select an option" at bounding box center [403, 197] width 7 height 7
click at [408, 201] on input "Select an option" at bounding box center [403, 197] width 7 height 7
click at [306, 222] on span "Select an option" at bounding box center [301, 220] width 7 height 7
click at [306, 222] on input "Select an option" at bounding box center [301, 220] width 7 height 7
click at [531, 260] on button "Next" at bounding box center [519, 262] width 36 height 19
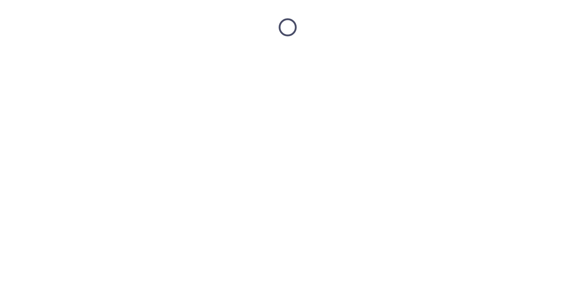
scroll to position [0, 0]
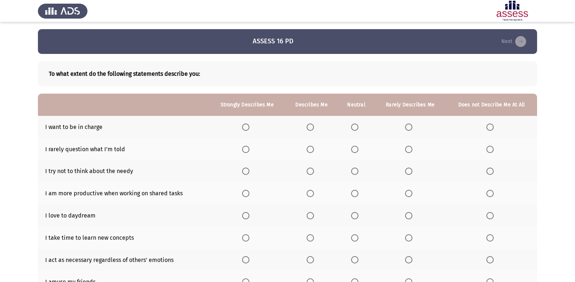
click at [310, 127] on span "Select an option" at bounding box center [310, 127] width 7 height 7
click at [310, 127] on input "Select an option" at bounding box center [310, 127] width 7 height 7
click at [356, 148] on span "Select an option" at bounding box center [354, 149] width 7 height 7
click at [356, 148] on input "Select an option" at bounding box center [354, 149] width 7 height 7
click at [409, 171] on span "Select an option" at bounding box center [408, 171] width 7 height 7
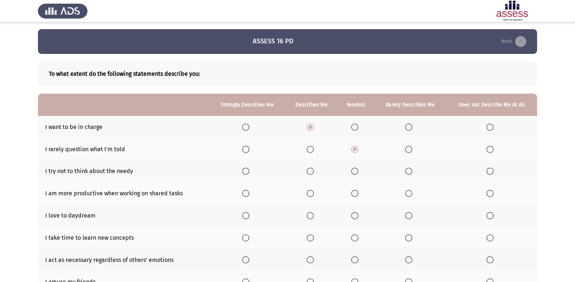
click at [409, 171] on input "Select an option" at bounding box center [408, 171] width 7 height 7
click at [245, 193] on span "Select an option" at bounding box center [245, 193] width 7 height 7
click at [245, 193] on input "Select an option" at bounding box center [245, 193] width 7 height 7
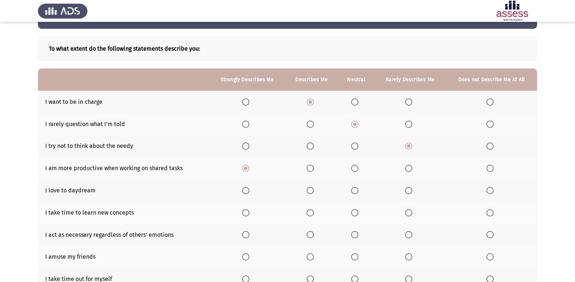
scroll to position [36, 0]
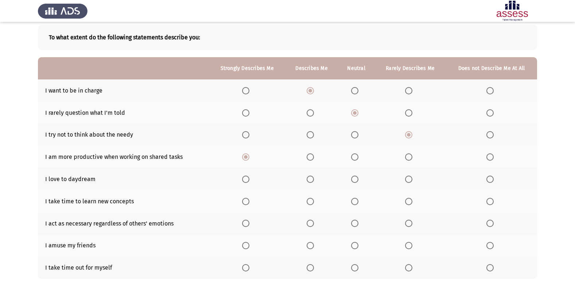
click at [409, 179] on span "Select an option" at bounding box center [408, 179] width 7 height 7
click at [409, 179] on input "Select an option" at bounding box center [408, 179] width 7 height 7
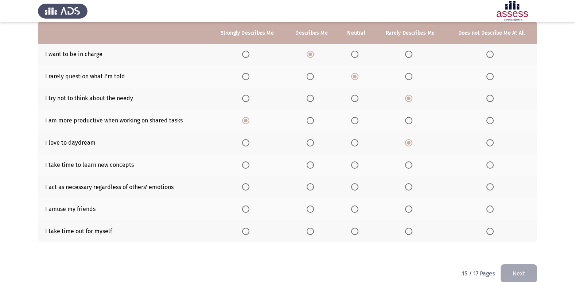
click at [246, 163] on span "Select an option" at bounding box center [245, 165] width 7 height 7
click at [246, 163] on input "Select an option" at bounding box center [245, 165] width 7 height 7
click at [309, 184] on span "Select an option" at bounding box center [310, 186] width 7 height 7
click at [309, 184] on input "Select an option" at bounding box center [310, 186] width 7 height 7
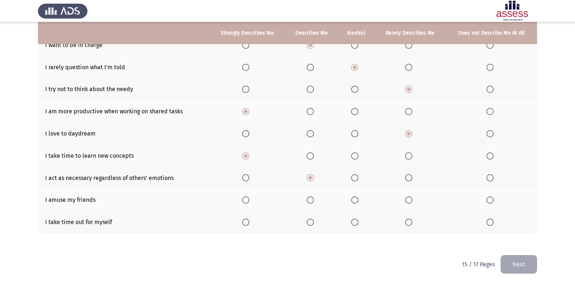
scroll to position [84, 0]
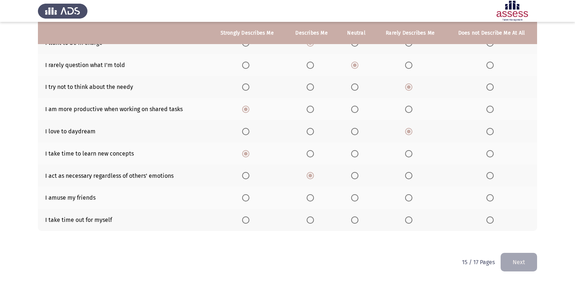
click at [309, 196] on span "Select an option" at bounding box center [310, 197] width 7 height 7
click at [309, 196] on input "Select an option" at bounding box center [310, 197] width 7 height 7
click at [306, 216] on th at bounding box center [311, 220] width 53 height 22
click at [309, 218] on span "Select an option" at bounding box center [310, 220] width 7 height 7
click at [309, 218] on input "Select an option" at bounding box center [310, 220] width 7 height 7
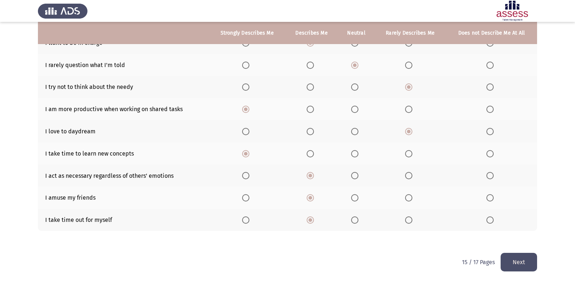
click at [514, 263] on button "Next" at bounding box center [519, 262] width 36 height 19
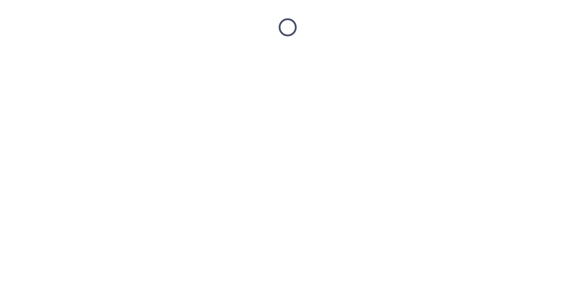
scroll to position [0, 0]
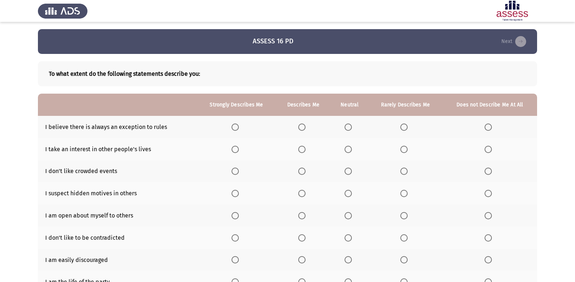
click at [399, 128] on th at bounding box center [406, 127] width 74 height 22
click at [404, 129] on span "Select an option" at bounding box center [403, 127] width 7 height 7
click at [404, 129] on input "Select an option" at bounding box center [403, 127] width 7 height 7
click at [345, 149] on span "Select an option" at bounding box center [348, 149] width 7 height 7
click at [345, 149] on input "Select an option" at bounding box center [348, 149] width 7 height 7
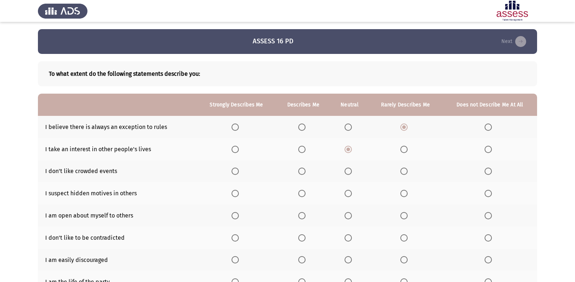
click at [231, 170] on th at bounding box center [236, 171] width 79 height 22
click at [248, 170] on th at bounding box center [236, 171] width 79 height 22
click at [244, 170] on th at bounding box center [236, 171] width 79 height 22
click at [238, 170] on span "Select an option" at bounding box center [235, 171] width 7 height 7
click at [238, 170] on input "Select an option" at bounding box center [235, 171] width 7 height 7
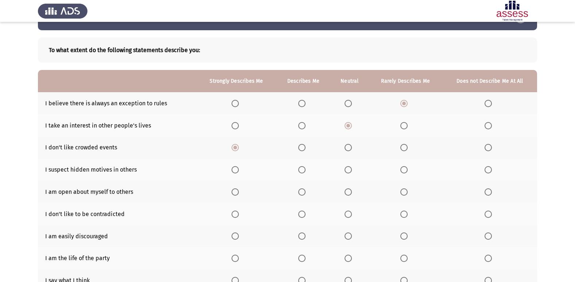
scroll to position [36, 0]
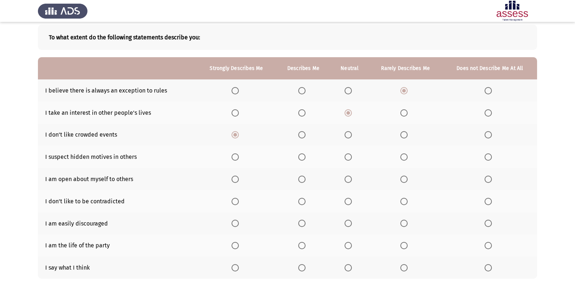
click at [344, 158] on th at bounding box center [350, 157] width 38 height 22
click at [346, 157] on span "Select an option" at bounding box center [348, 157] width 7 height 7
click at [346, 157] on input "Select an option" at bounding box center [348, 157] width 7 height 7
click at [403, 181] on span "Select an option" at bounding box center [403, 179] width 7 height 7
click at [403, 181] on input "Select an option" at bounding box center [403, 179] width 7 height 7
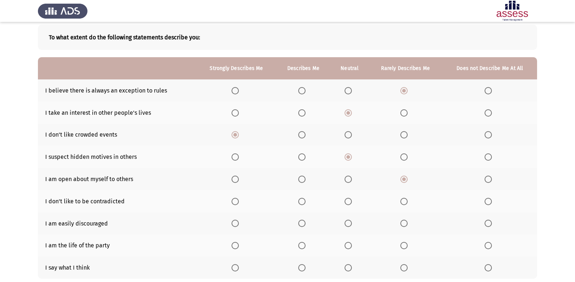
scroll to position [73, 0]
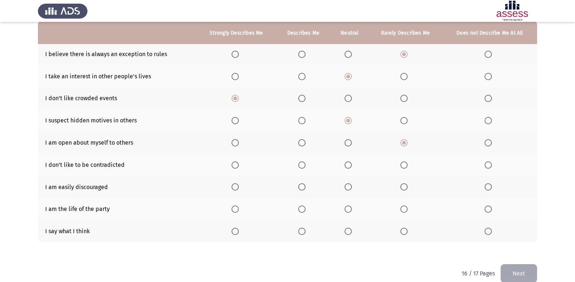
click at [343, 165] on th at bounding box center [350, 165] width 38 height 22
click at [347, 164] on span "Select an option" at bounding box center [348, 165] width 7 height 7
click at [347, 164] on input "Select an option" at bounding box center [348, 165] width 7 height 7
click at [486, 185] on span "Select an option" at bounding box center [488, 186] width 7 height 7
click at [486, 185] on input "Select an option" at bounding box center [488, 186] width 7 height 7
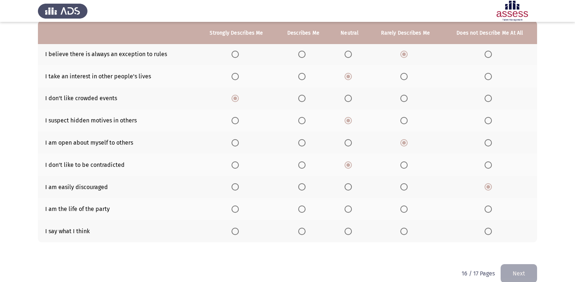
click at [488, 211] on span "Select an option" at bounding box center [488, 209] width 7 height 7
click at [488, 211] on input "Select an option" at bounding box center [488, 209] width 7 height 7
click at [405, 231] on span "Select an option" at bounding box center [403, 231] width 7 height 7
click at [405, 231] on input "Select an option" at bounding box center [403, 231] width 7 height 7
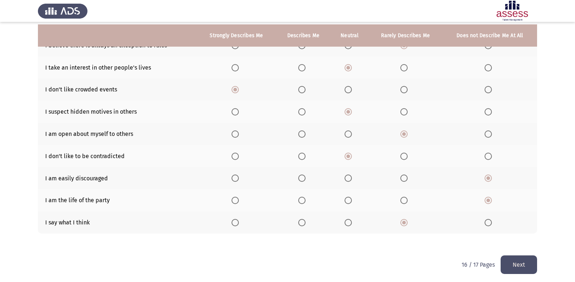
scroll to position [84, 0]
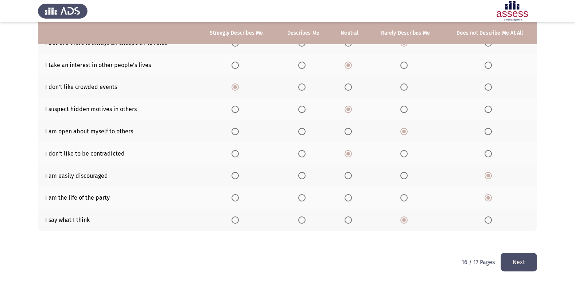
click at [521, 263] on button "Next" at bounding box center [519, 262] width 36 height 19
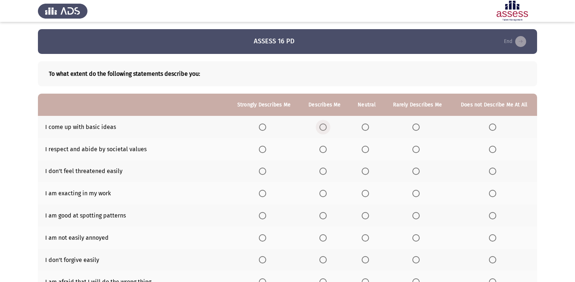
click at [327, 129] on span "Select an option" at bounding box center [323, 127] width 7 height 7
click at [327, 129] on input "Select an option" at bounding box center [323, 127] width 7 height 7
click at [263, 148] on span "Select an option" at bounding box center [262, 149] width 7 height 7
click at [263, 148] on input "Select an option" at bounding box center [262, 149] width 7 height 7
click at [263, 172] on span "Select an option" at bounding box center [262, 171] width 7 height 7
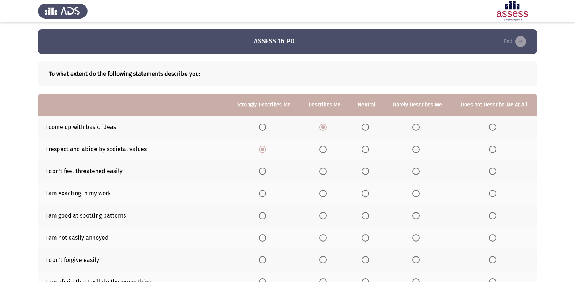
click at [263, 172] on input "Select an option" at bounding box center [262, 171] width 7 height 7
click at [326, 191] on span "Select an option" at bounding box center [323, 193] width 7 height 7
click at [326, 191] on input "Select an option" at bounding box center [323, 193] width 7 height 7
click at [324, 212] on th at bounding box center [325, 216] width 50 height 22
click at [323, 216] on span "Select an option" at bounding box center [323, 216] width 0 height 0
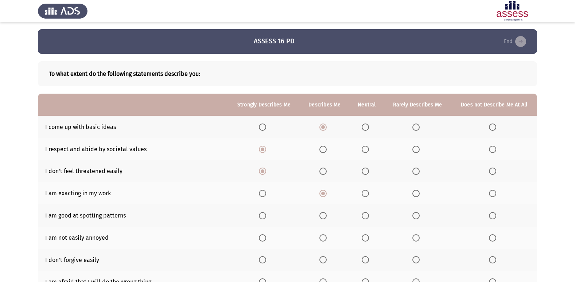
click at [324, 216] on input "Select an option" at bounding box center [323, 215] width 7 height 7
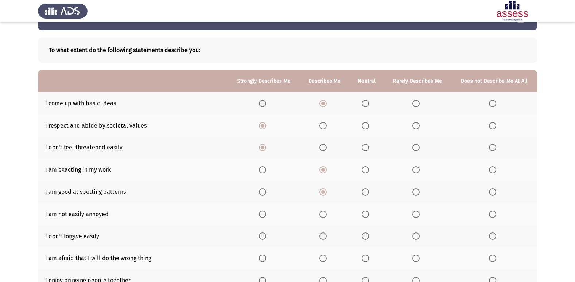
scroll to position [36, 0]
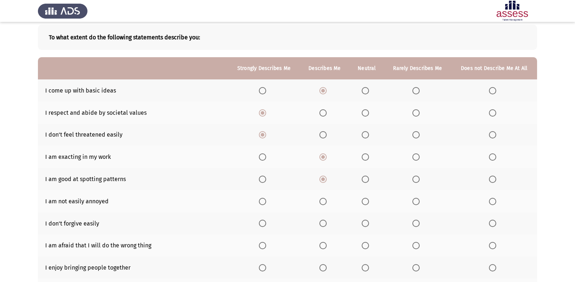
click at [321, 204] on span "Select an option" at bounding box center [323, 201] width 7 height 7
click at [321, 204] on input "Select an option" at bounding box center [323, 201] width 7 height 7
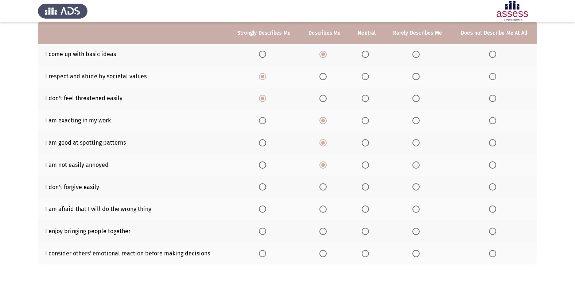
click at [412, 189] on th at bounding box center [417, 187] width 67 height 22
click at [416, 187] on span "Select an option" at bounding box center [416, 187] width 0 height 0
click at [416, 187] on input "Select an option" at bounding box center [416, 186] width 7 height 7
click at [369, 209] on span "Select an option" at bounding box center [365, 209] width 7 height 7
click at [369, 209] on input "Select an option" at bounding box center [365, 209] width 7 height 7
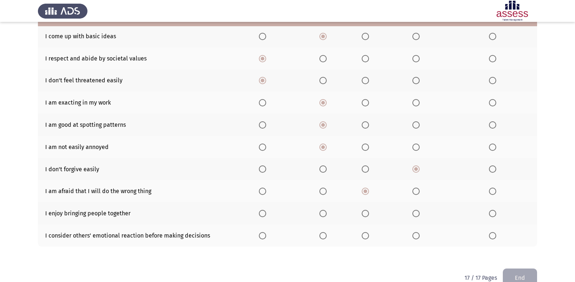
scroll to position [107, 0]
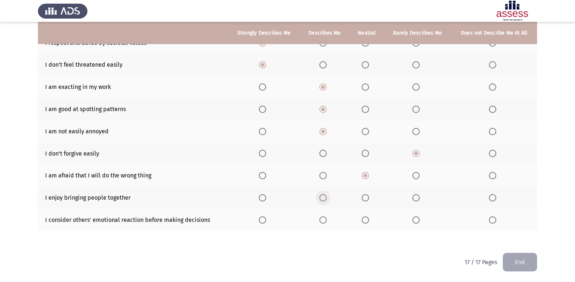
click at [320, 195] on span "Select an option" at bounding box center [323, 197] width 7 height 7
click at [320, 195] on input "Select an option" at bounding box center [323, 197] width 7 height 7
click at [489, 217] on span "Select an option" at bounding box center [492, 220] width 7 height 7
click at [489, 217] on input "Select an option" at bounding box center [492, 220] width 7 height 7
click at [413, 220] on span "Select an option" at bounding box center [416, 220] width 7 height 7
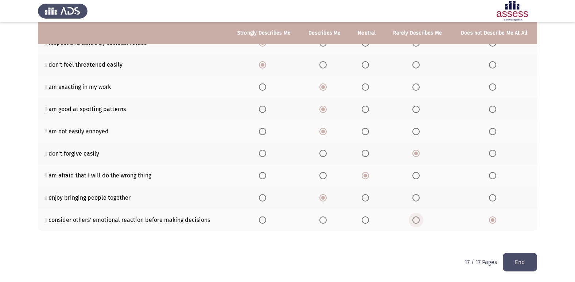
click at [413, 220] on input "Select an option" at bounding box center [416, 220] width 7 height 7
click at [530, 265] on button "End" at bounding box center [520, 262] width 34 height 19
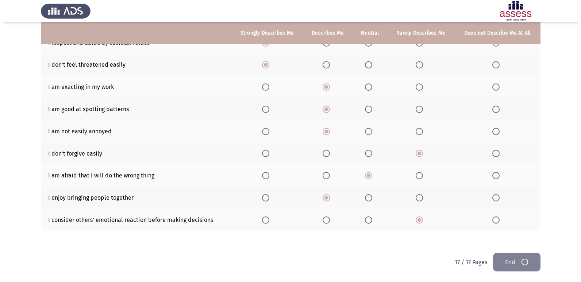
scroll to position [0, 0]
